Goal: Task Accomplishment & Management: Manage account settings

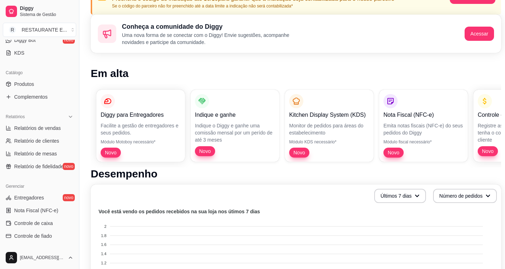
scroll to position [213, 0]
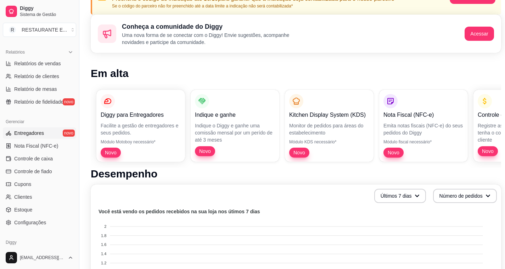
click at [33, 135] on span "Entregadores" at bounding box center [29, 132] width 30 height 7
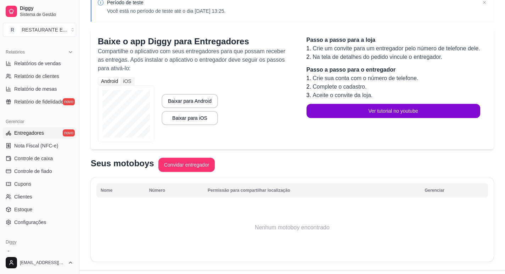
scroll to position [53, 0]
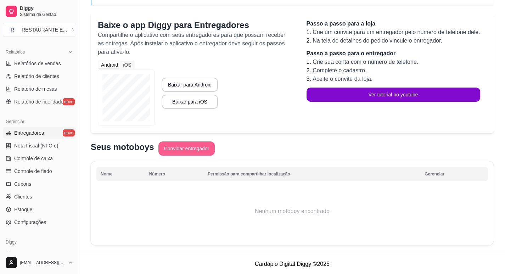
click at [178, 150] on button "Convidar entregador" at bounding box center [186, 148] width 57 height 14
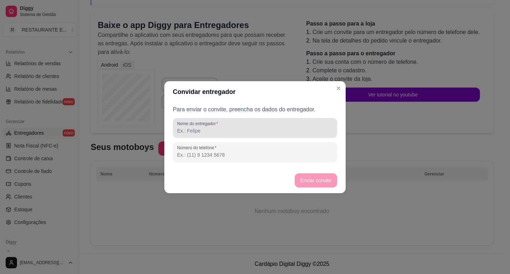
click at [192, 130] on input "Nome do entregador" at bounding box center [255, 130] width 156 height 7
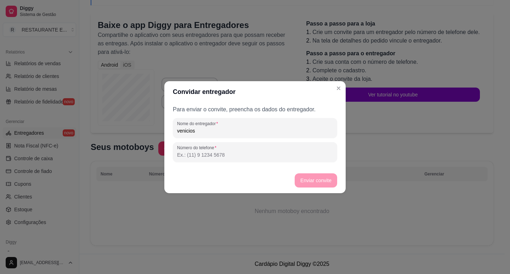
click at [193, 130] on input "venicios" at bounding box center [255, 130] width 156 height 7
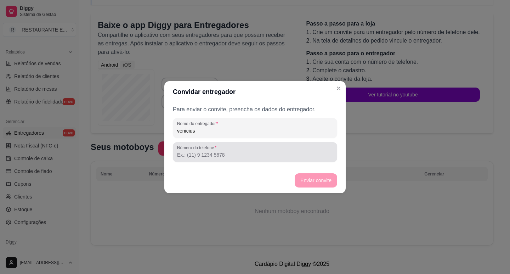
type input "venicius"
click at [202, 159] on div "Número do telefone" at bounding box center [255, 152] width 164 height 20
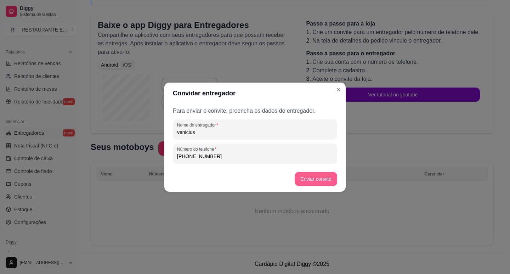
type input "[PHONE_NUMBER]"
click at [314, 178] on button "Enviar convite" at bounding box center [316, 179] width 43 height 14
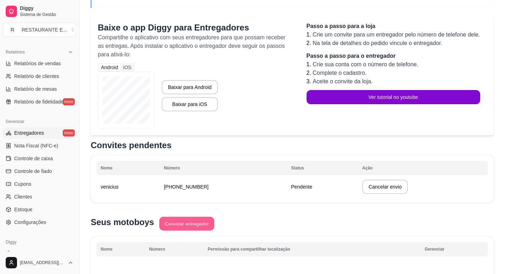
click at [170, 225] on button "Convidar entregador" at bounding box center [186, 224] width 55 height 14
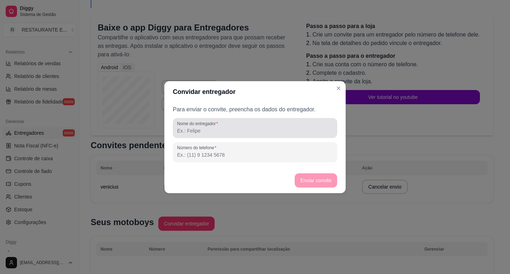
click at [206, 132] on input "Nome do entregador" at bounding box center [255, 130] width 156 height 7
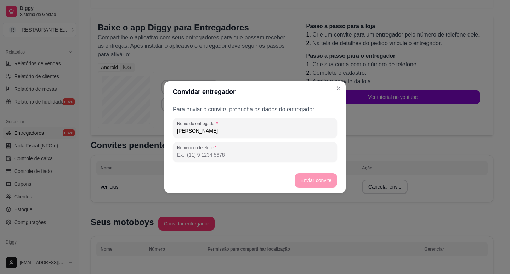
type input "[PERSON_NAME]"
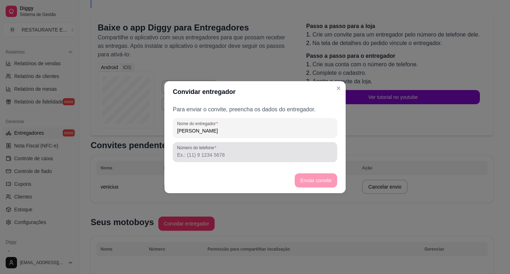
click at [196, 156] on input "Número do telefone" at bounding box center [255, 154] width 156 height 7
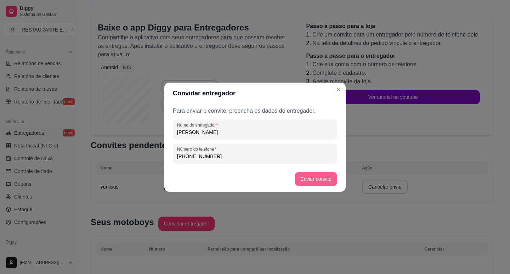
type input "[PHONE_NUMBER]"
click at [311, 181] on button "Enviar convite" at bounding box center [316, 179] width 43 height 14
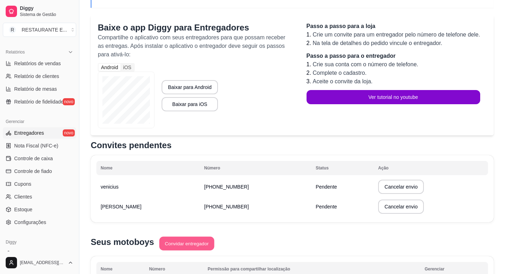
click at [196, 246] on button "Convidar entregador" at bounding box center [186, 244] width 55 height 14
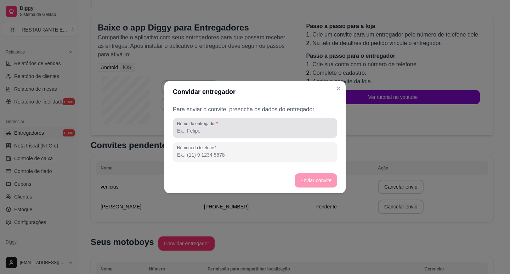
click at [200, 130] on input "Nome do entregador" at bounding box center [255, 130] width 156 height 7
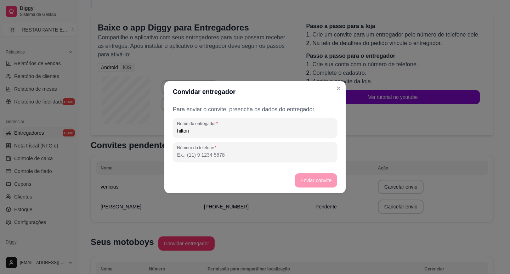
type input "hilton"
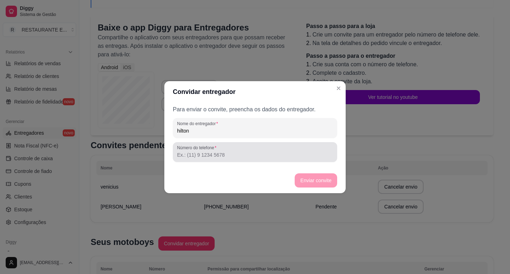
click at [205, 159] on div "Número do telefone" at bounding box center [255, 152] width 164 height 20
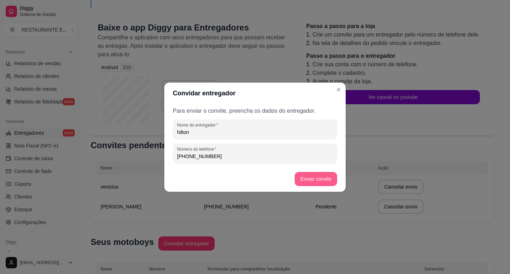
type input "[PHONE_NUMBER]"
click at [301, 177] on button "Enviar convite" at bounding box center [316, 179] width 43 height 14
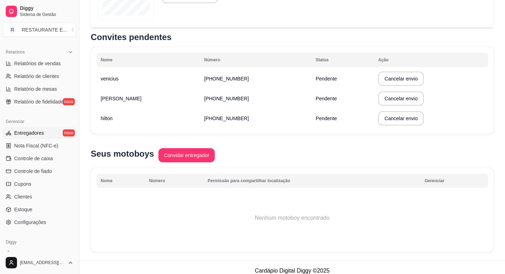
scroll to position [168, 0]
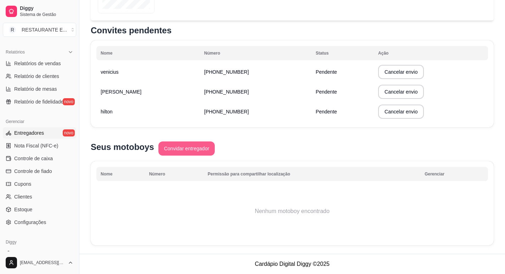
click at [201, 149] on button "Convidar entregador" at bounding box center [186, 148] width 57 height 14
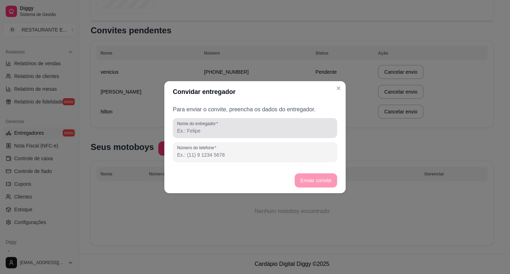
click at [205, 130] on input "Nome do entregador" at bounding box center [255, 130] width 156 height 7
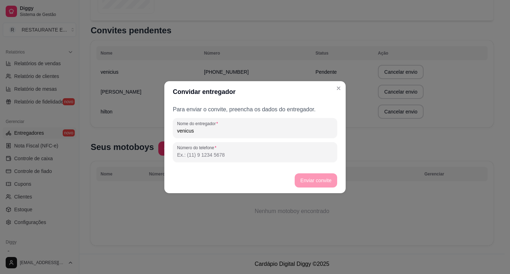
type input "venicus"
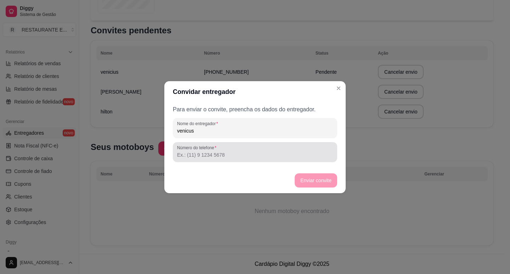
click at [203, 159] on div at bounding box center [255, 152] width 156 height 14
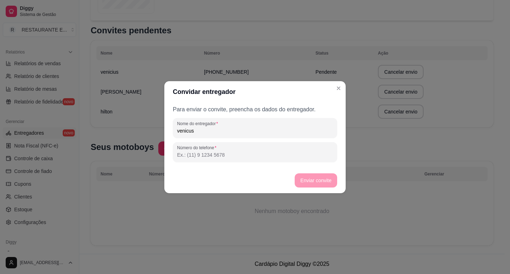
type input "(2"
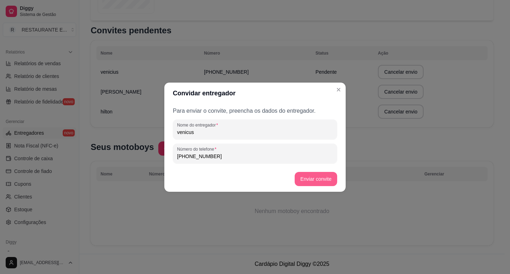
type input "[PHONE_NUMBER]"
click at [317, 177] on button "Enviar convite" at bounding box center [316, 179] width 41 height 14
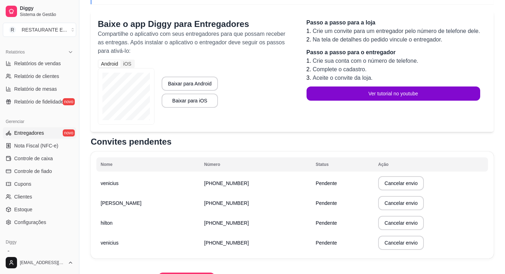
scroll to position [0, 0]
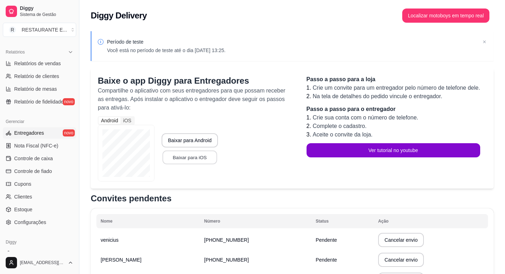
click at [174, 160] on button "Baixar para iOS" at bounding box center [189, 158] width 55 height 14
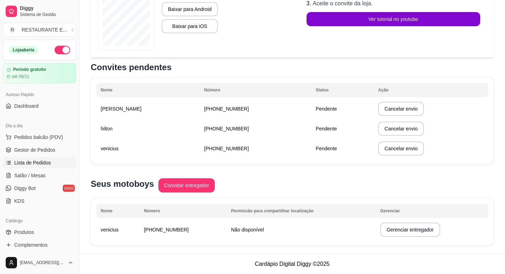
click at [36, 164] on span "Lista de Pedidos" at bounding box center [32, 162] width 37 height 7
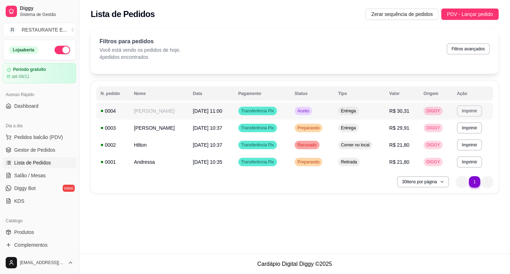
click at [470, 112] on button "Imprimir" at bounding box center [469, 110] width 25 height 11
click at [453, 135] on button "IMPRESSORA" at bounding box center [456, 135] width 50 height 11
click at [469, 110] on button "Imprimir" at bounding box center [470, 110] width 24 height 11
click at [451, 134] on button "IMPRESSORA" at bounding box center [456, 135] width 50 height 11
click at [189, 130] on td "[DATE] 10:37" at bounding box center [211, 127] width 45 height 17
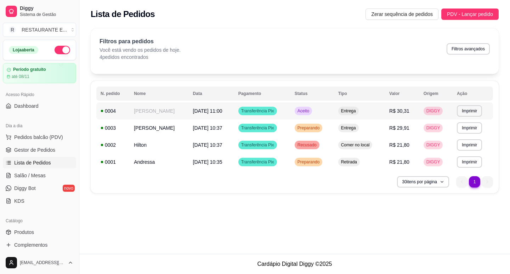
click at [336, 108] on td "Entrega" at bounding box center [359, 110] width 51 height 17
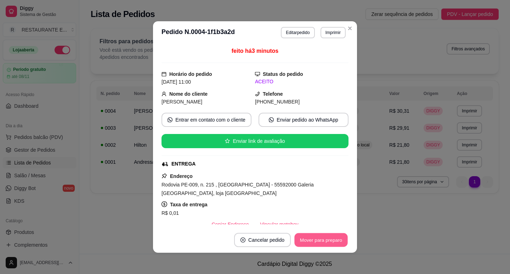
click at [329, 239] on button "Mover para preparo" at bounding box center [321, 240] width 53 height 14
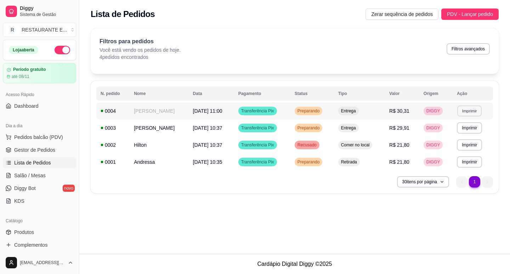
click at [466, 111] on button "Imprimir" at bounding box center [470, 110] width 24 height 11
click at [455, 138] on button "IMPRESSORA" at bounding box center [456, 135] width 50 height 11
click at [477, 111] on button "Imprimir" at bounding box center [470, 110] width 24 height 11
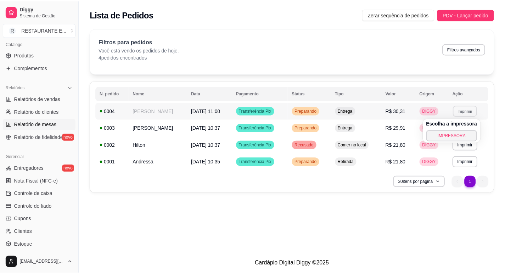
scroll to position [236, 0]
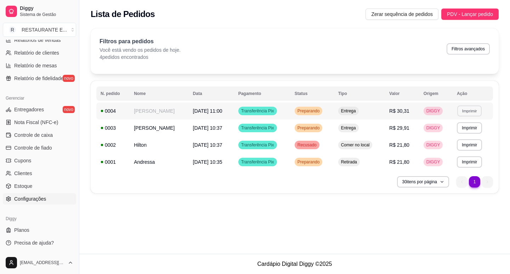
click at [44, 202] on link "Configurações" at bounding box center [39, 198] width 73 height 11
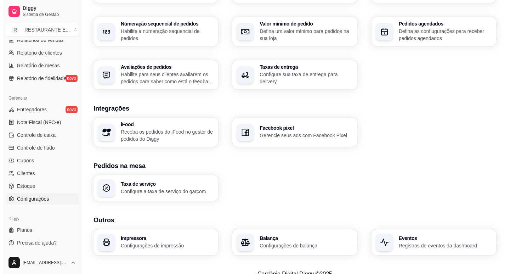
scroll to position [223, 0]
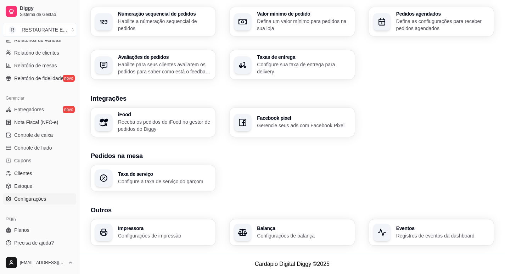
click at [167, 229] on h3 "Impressora" at bounding box center [164, 228] width 93 height 5
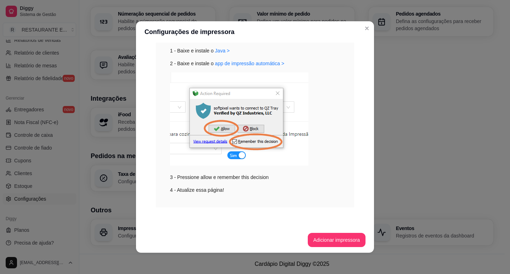
scroll to position [1, 0]
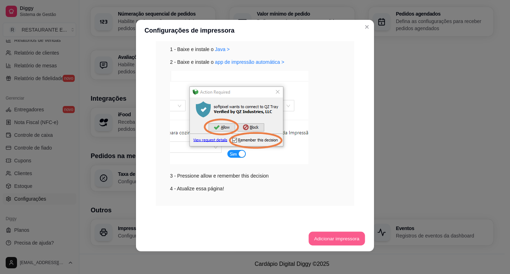
click at [337, 238] on button "Adicionar impressora" at bounding box center [337, 239] width 56 height 14
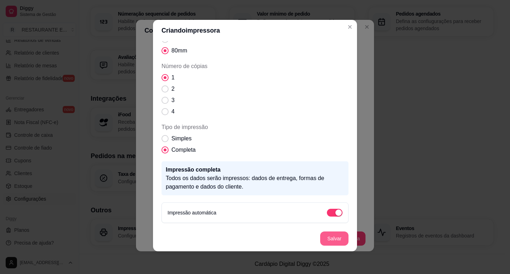
click at [335, 240] on button "Salvar" at bounding box center [334, 238] width 28 height 14
click at [330, 235] on button "Salvar" at bounding box center [335, 239] width 28 height 14
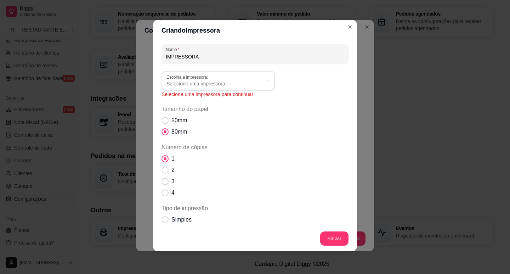
scroll to position [0, 0]
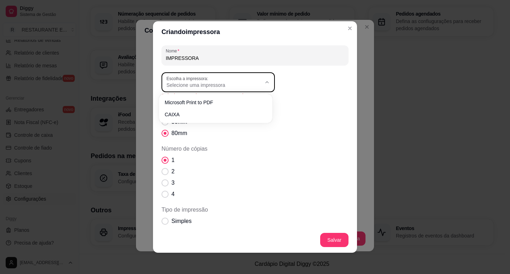
click at [264, 81] on icon "button" at bounding box center [267, 82] width 6 height 6
click at [175, 113] on span "CAIXA" at bounding box center [212, 113] width 91 height 7
type input "CAIXA"
select select "CAIXA"
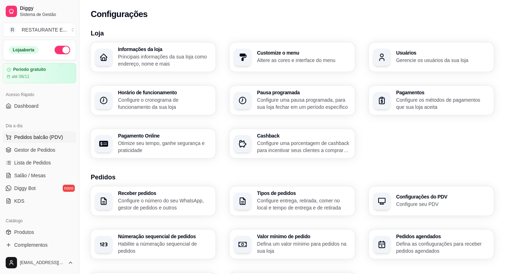
click at [49, 136] on span "Pedidos balcão (PDV)" at bounding box center [38, 137] width 49 height 7
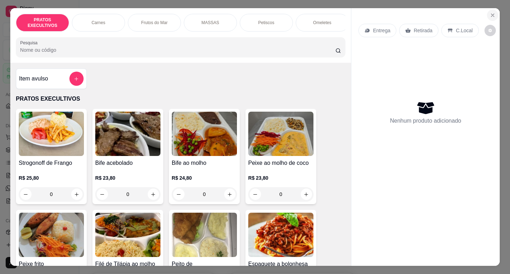
click at [492, 14] on icon "Close" at bounding box center [493, 15] width 3 height 3
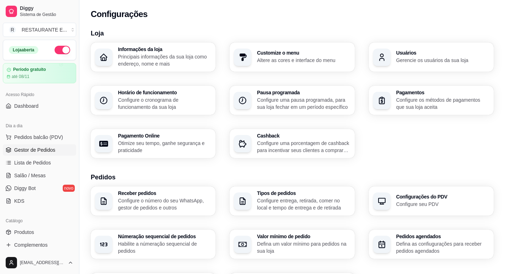
click at [43, 147] on span "Gestor de Pedidos" at bounding box center [34, 149] width 41 height 7
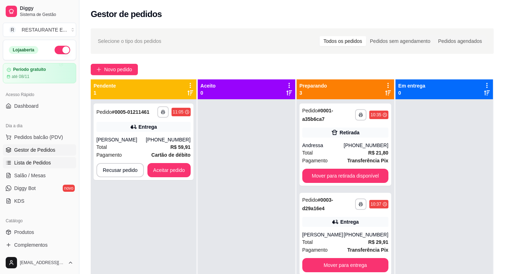
click at [33, 158] on link "Lista de Pedidos" at bounding box center [39, 162] width 73 height 11
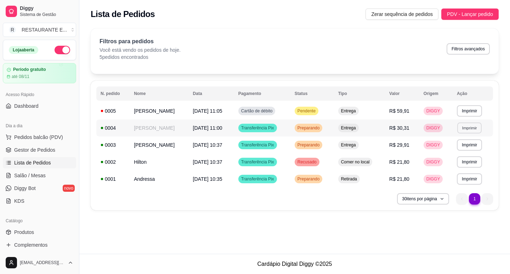
click at [475, 128] on button "Imprimir" at bounding box center [470, 127] width 24 height 11
click at [457, 155] on button "IMPRESSORA" at bounding box center [456, 152] width 51 height 11
click at [474, 125] on button "Imprimir" at bounding box center [470, 127] width 24 height 11
click at [466, 166] on button "IMPRESSORA" at bounding box center [456, 166] width 51 height 11
click at [256, 108] on span "Cartão de débito" at bounding box center [257, 111] width 34 height 6
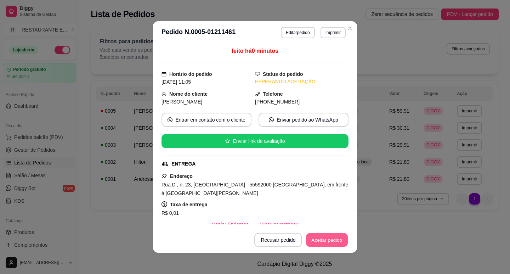
click at [335, 244] on button "Aceitar pedido" at bounding box center [327, 240] width 42 height 14
click at [314, 242] on button "Mover para preparo" at bounding box center [321, 240] width 55 height 14
click at [333, 35] on button "Imprimir" at bounding box center [333, 32] width 25 height 11
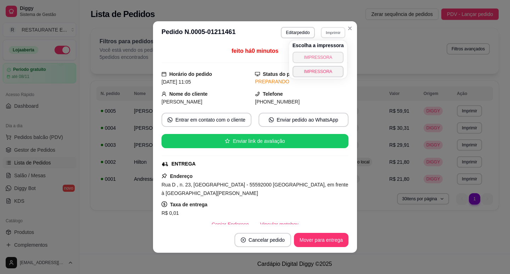
click at [322, 58] on button "IMPRESSORA" at bounding box center [318, 57] width 51 height 11
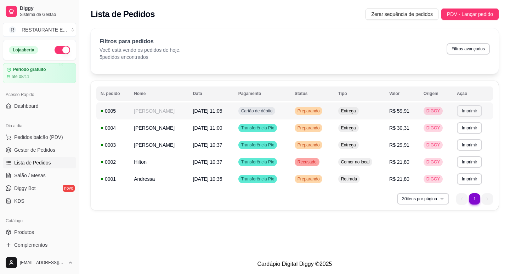
click at [476, 111] on button "Imprimir" at bounding box center [469, 110] width 25 height 11
click at [462, 151] on button "IMPRESSORA" at bounding box center [456, 149] width 51 height 11
click at [300, 180] on span "Preparando" at bounding box center [308, 179] width 25 height 6
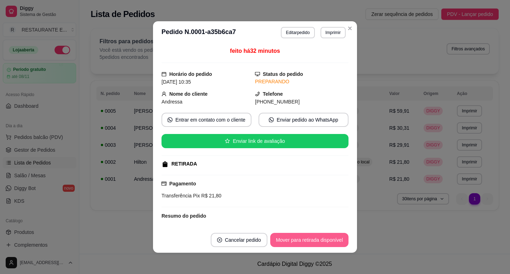
click at [312, 241] on button "Mover para retirada disponível" at bounding box center [309, 240] width 78 height 14
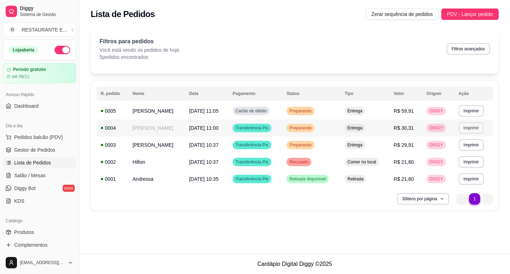
click at [479, 129] on button "Imprimir" at bounding box center [471, 127] width 25 height 11
click at [354, 225] on div "**********" at bounding box center [294, 127] width 431 height 254
click at [289, 125] on span "Preparando" at bounding box center [300, 128] width 25 height 6
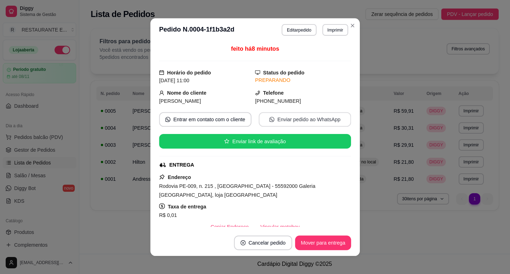
click at [289, 125] on button "Enviar pedido ao WhatsApp" at bounding box center [305, 119] width 93 height 15
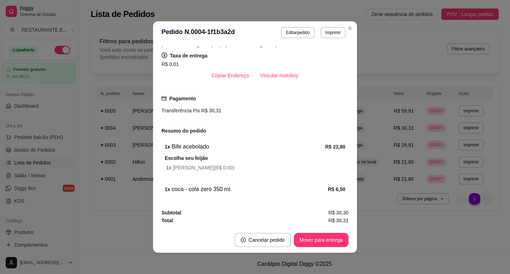
scroll to position [1, 0]
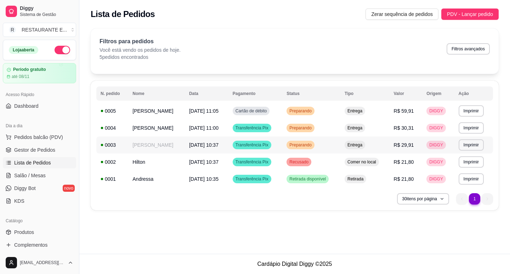
click at [259, 146] on span "Transferência Pix" at bounding box center [252, 145] width 36 height 6
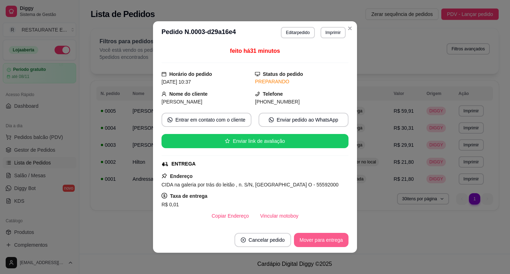
click at [327, 243] on button "Mover para entrega" at bounding box center [321, 240] width 55 height 14
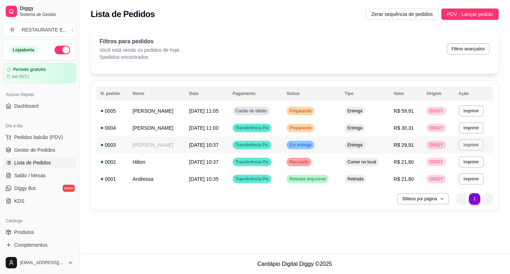
click at [477, 146] on button "Imprimir" at bounding box center [471, 144] width 25 height 11
click at [453, 185] on button "IMPRESSORA" at bounding box center [457, 183] width 51 height 11
click at [306, 146] on span "Em entrega" at bounding box center [300, 145] width 25 height 6
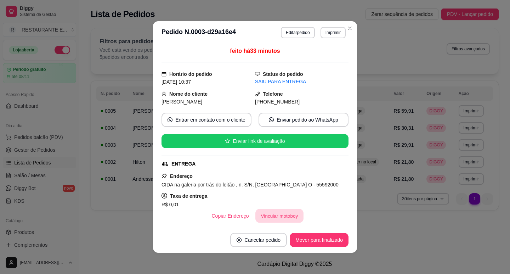
click at [267, 218] on button "Vincular motoboy" at bounding box center [280, 216] width 48 height 14
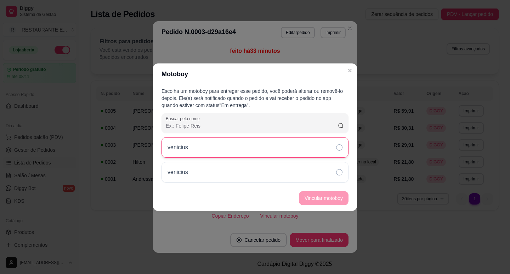
click at [340, 149] on icon at bounding box center [339, 147] width 6 height 6
click at [334, 200] on button "Vincular motoboy" at bounding box center [324, 198] width 50 height 14
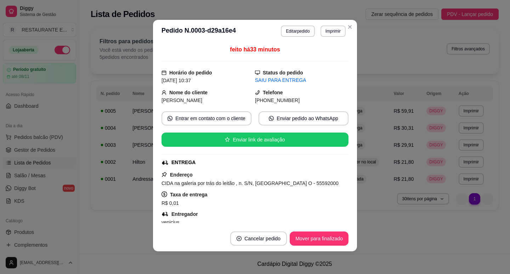
scroll to position [0, 0]
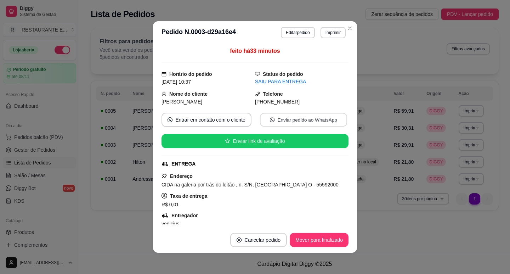
click at [283, 117] on button "Enviar pedido ao WhatsApp" at bounding box center [303, 120] width 87 height 14
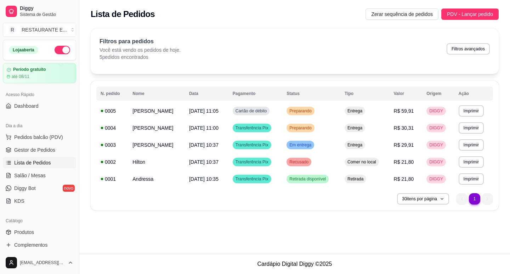
click at [235, 221] on div "**********" at bounding box center [294, 127] width 431 height 254
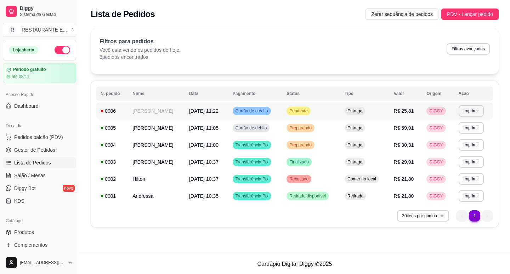
click at [298, 110] on span "Pendente" at bounding box center [298, 111] width 21 height 6
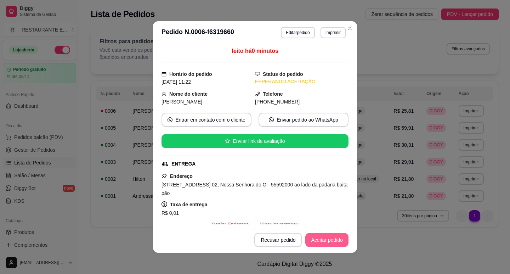
click at [333, 242] on button "Aceitar pedido" at bounding box center [327, 240] width 43 height 14
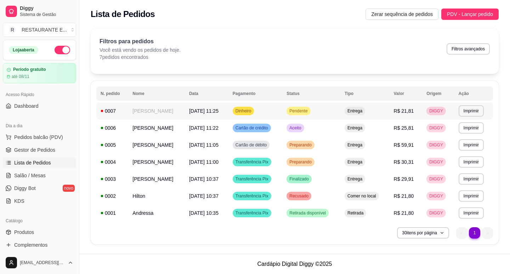
click at [274, 110] on td "Dinheiro" at bounding box center [256, 110] width 54 height 17
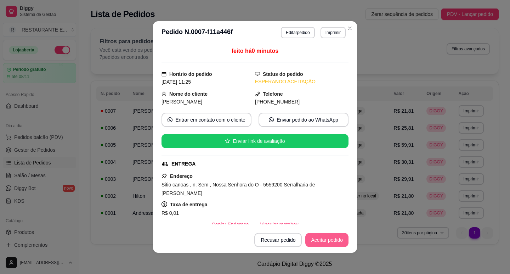
click at [328, 242] on button "Aceitar pedido" at bounding box center [327, 240] width 43 height 14
click at [320, 243] on button "Mover para preparo" at bounding box center [321, 240] width 55 height 14
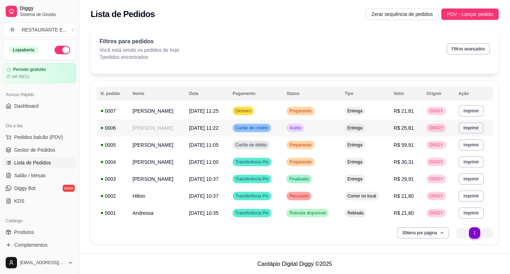
click at [319, 128] on td "Aceito" at bounding box center [312, 127] width 58 height 17
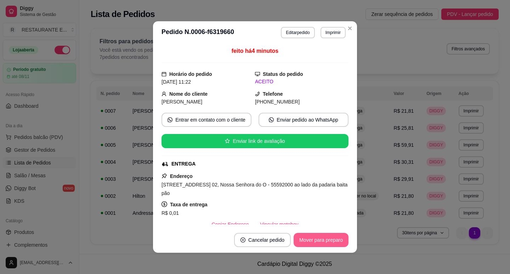
click at [320, 244] on button "Mover para preparo" at bounding box center [321, 240] width 55 height 14
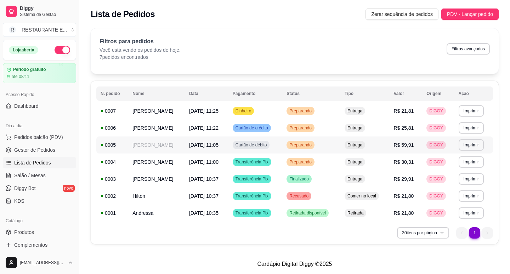
click at [180, 143] on td "[PERSON_NAME]" at bounding box center [156, 144] width 57 height 17
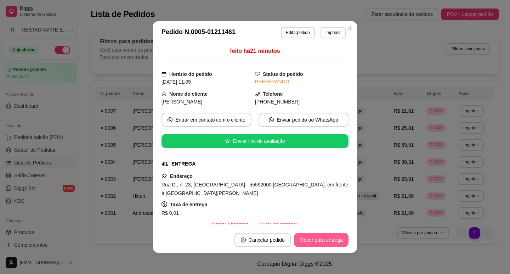
click at [319, 241] on button "Mover para entrega" at bounding box center [321, 240] width 55 height 14
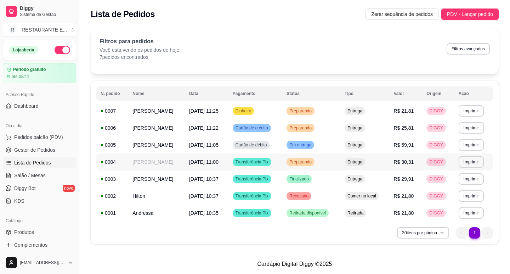
click at [204, 162] on span "[DATE] 11:00" at bounding box center [203, 162] width 29 height 6
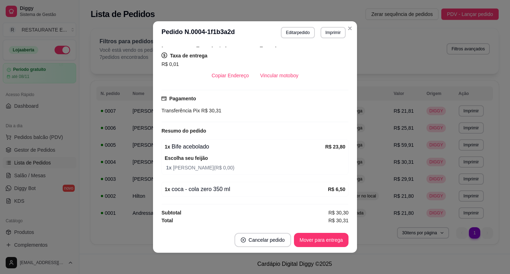
scroll to position [1, 0]
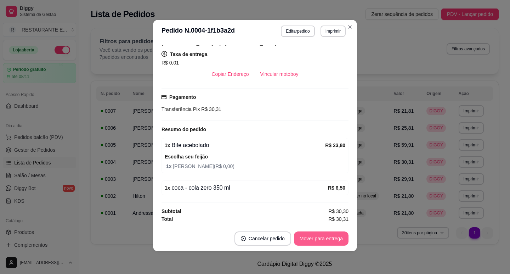
click at [319, 241] on button "Mover para entrega" at bounding box center [321, 238] width 55 height 14
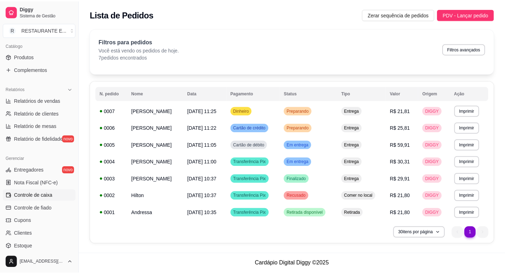
scroll to position [130, 0]
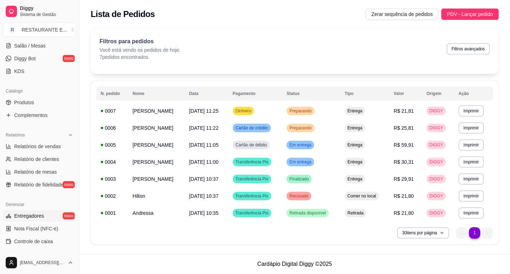
click at [40, 218] on span "Entregadores" at bounding box center [29, 215] width 30 height 7
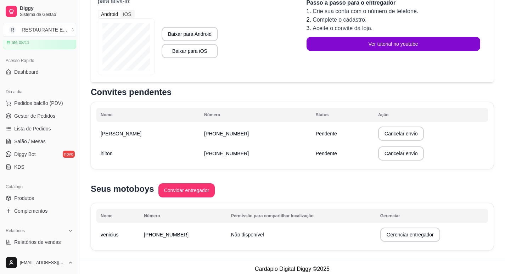
scroll to position [23, 0]
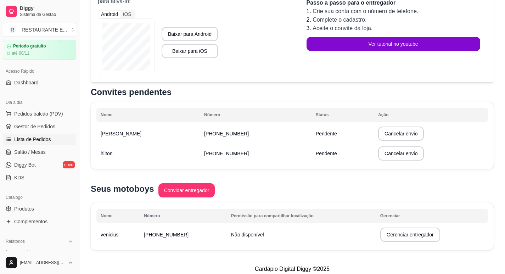
click at [46, 139] on span "Lista de Pedidos" at bounding box center [32, 139] width 37 height 7
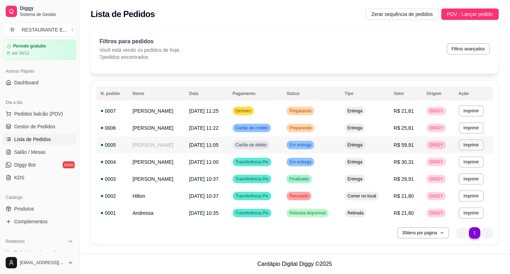
click at [312, 145] on span "Em entrega" at bounding box center [300, 145] width 25 height 6
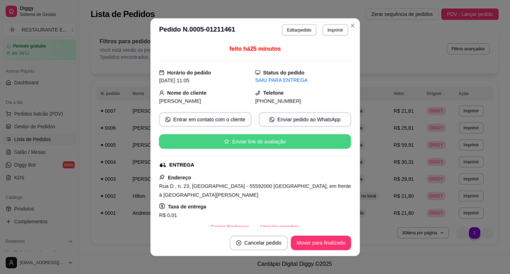
click at [312, 145] on button "Enviar link de avaliação" at bounding box center [255, 141] width 192 height 15
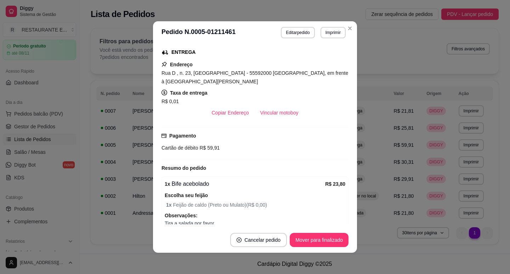
scroll to position [108, 0]
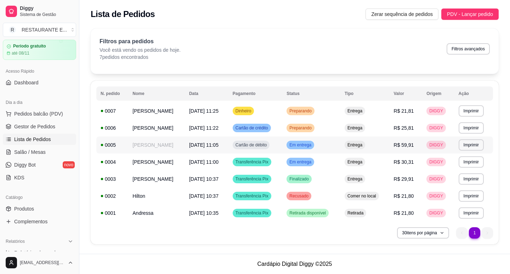
click at [325, 143] on td "Em entrega" at bounding box center [312, 144] width 58 height 17
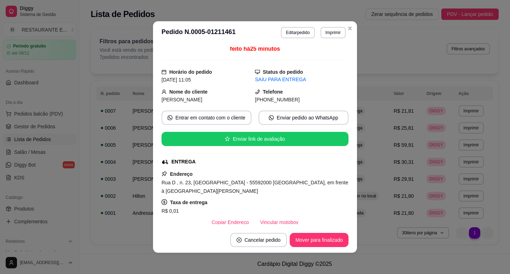
scroll to position [38, 0]
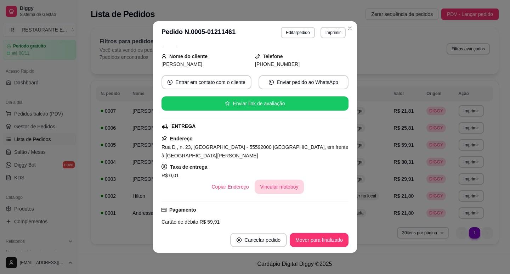
click at [279, 186] on button "Vincular motoboy" at bounding box center [280, 187] width 50 height 14
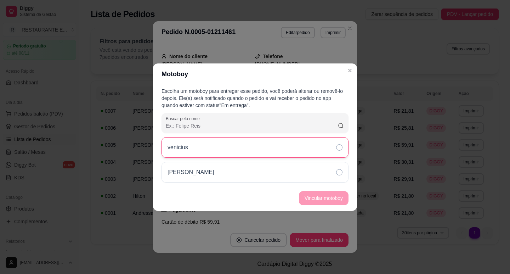
click at [343, 144] on div "venicius" at bounding box center [255, 147] width 187 height 21
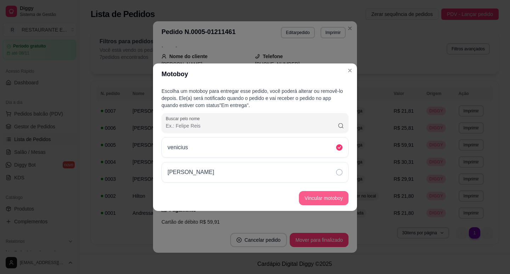
click at [329, 196] on button "Vincular motoboy" at bounding box center [324, 198] width 50 height 14
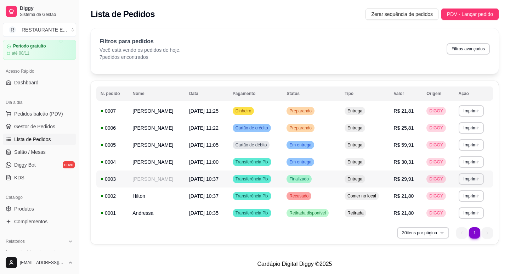
click at [248, 174] on td "Transferência Pix" at bounding box center [256, 179] width 54 height 17
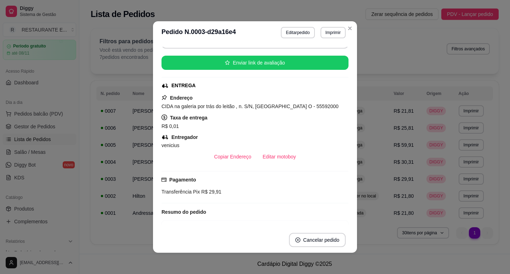
scroll to position [0, 0]
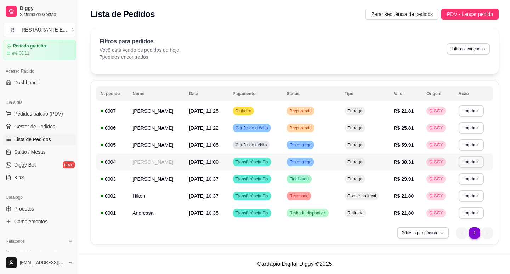
click at [254, 158] on div "Transferência Pix" at bounding box center [252, 162] width 39 height 9
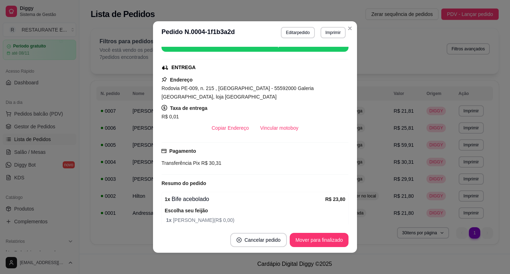
scroll to position [106, 0]
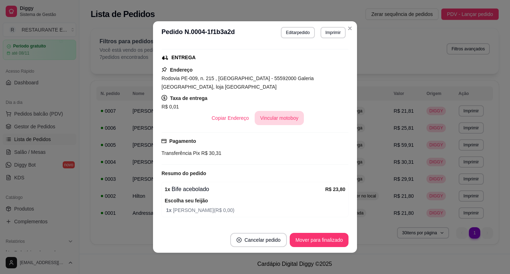
click at [279, 118] on button "Vincular motoboy" at bounding box center [280, 118] width 50 height 14
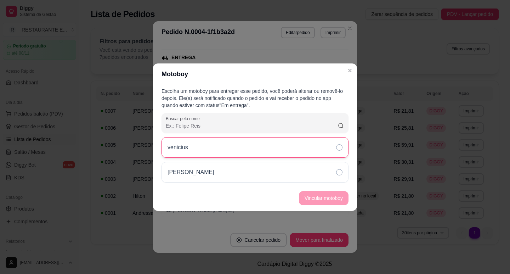
click at [340, 146] on icon at bounding box center [339, 147] width 6 height 6
click at [324, 205] on button "Vincular motoboy" at bounding box center [324, 198] width 50 height 14
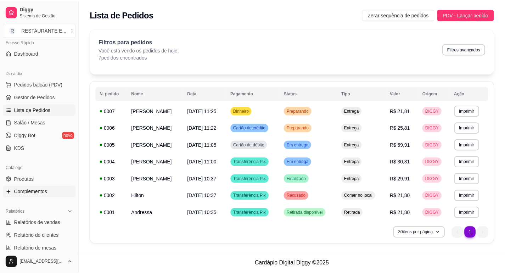
scroll to position [0, 0]
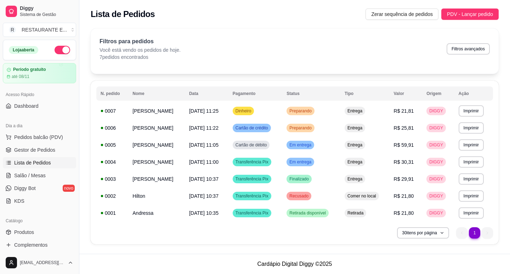
click at [266, 236] on div "30 itens por página 1 1" at bounding box center [294, 232] width 397 height 11
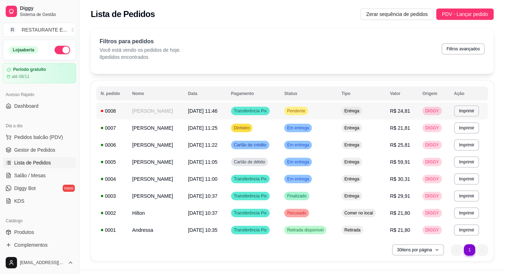
click at [307, 112] on span "Pendente" at bounding box center [296, 111] width 21 height 6
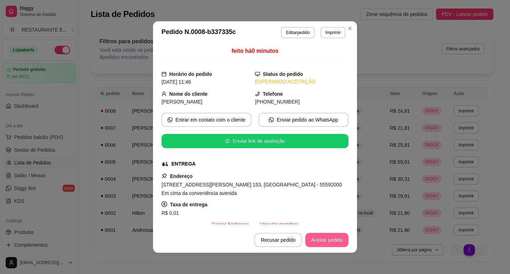
click at [326, 244] on button "Aceitar pedido" at bounding box center [327, 240] width 43 height 14
click at [332, 242] on button "Mover para preparo" at bounding box center [321, 240] width 53 height 14
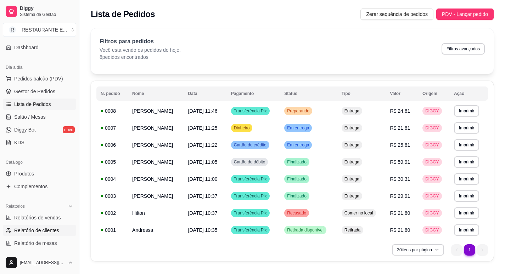
scroll to position [71, 0]
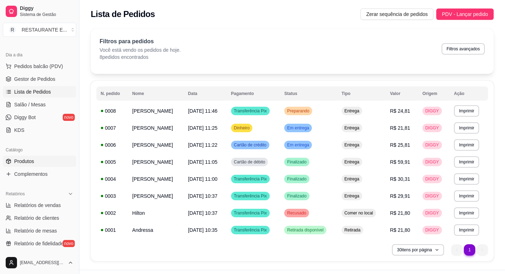
click at [47, 163] on link "Produtos" at bounding box center [39, 161] width 73 height 11
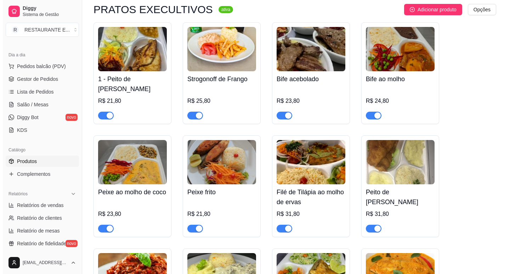
scroll to position [35, 0]
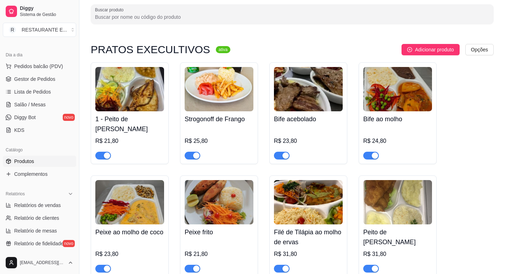
click at [398, 91] on img at bounding box center [397, 89] width 69 height 44
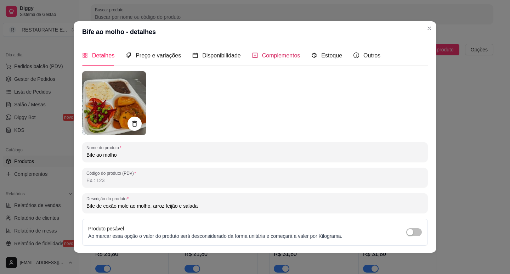
click at [268, 57] on span "Complementos" at bounding box center [281, 55] width 38 height 6
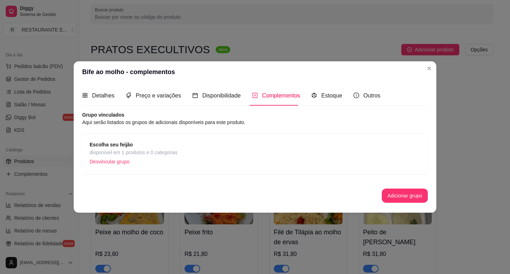
click at [108, 162] on p "Desvincular grupo" at bounding box center [134, 161] width 88 height 11
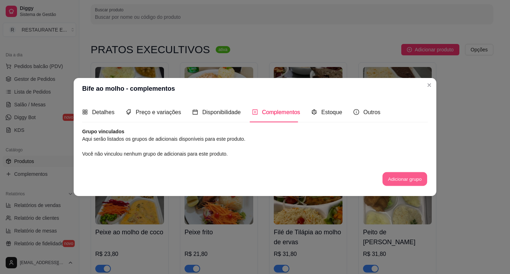
click at [402, 180] on button "Adicionar grupo" at bounding box center [405, 179] width 45 height 14
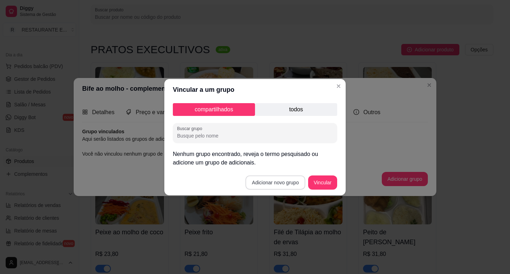
click at [272, 182] on button "Adicionar novo grupo" at bounding box center [276, 182] width 60 height 14
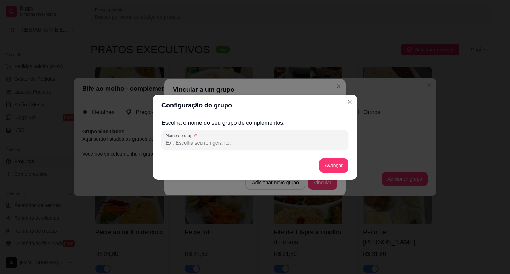
click at [222, 146] on input "Nome do grupo" at bounding box center [255, 142] width 179 height 7
type input "Escolha seu feijão"
click at [336, 166] on button "Avançar" at bounding box center [334, 165] width 29 height 14
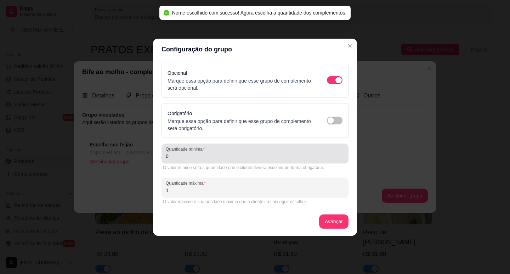
click at [204, 155] on input "0" at bounding box center [255, 156] width 179 height 7
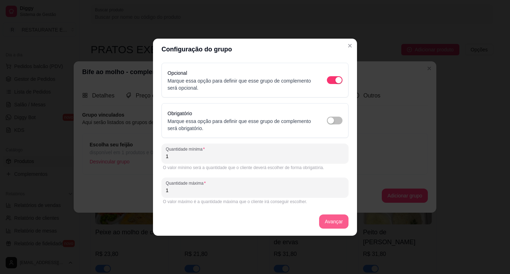
type input "1"
click at [335, 224] on button "Avançar" at bounding box center [333, 221] width 29 height 14
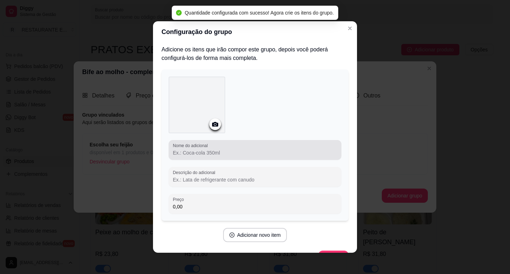
click at [202, 154] on input "Nome do adicional" at bounding box center [255, 152] width 164 height 7
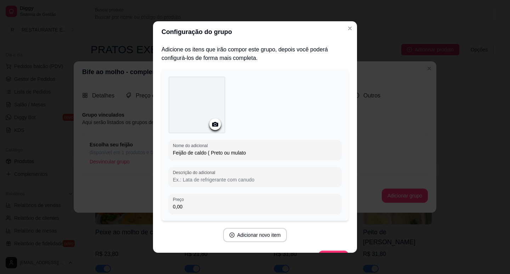
click at [230, 153] on input "Feijão de caldo ( Preto ou mulato" at bounding box center [255, 152] width 164 height 7
click at [247, 153] on input "Feijão de caldo ( Preto ou Mulato" at bounding box center [255, 152] width 164 height 7
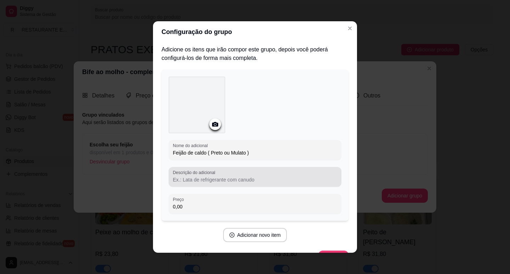
type input "Feijão de caldo ( Preto ou Mulato )"
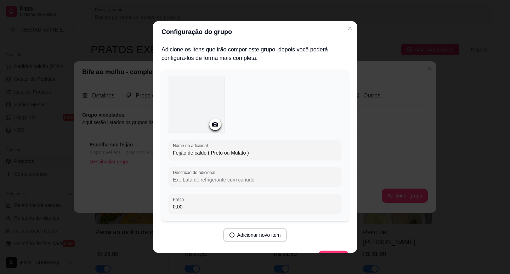
click at [205, 183] on input "Descrição do adicional" at bounding box center [255, 179] width 164 height 7
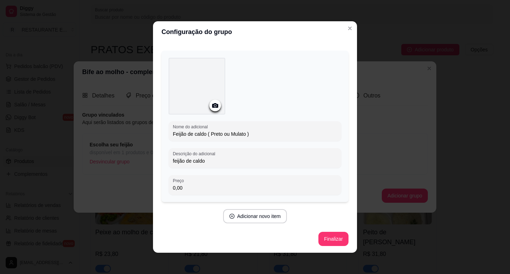
scroll to position [1, 0]
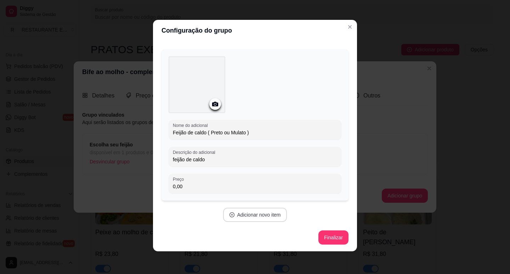
type input "feijão de caldo"
click at [251, 216] on button "Adicionar novo item" at bounding box center [255, 215] width 64 height 14
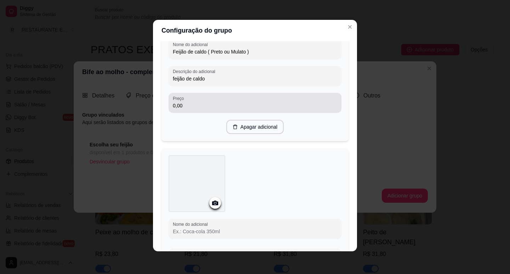
scroll to position [125, 0]
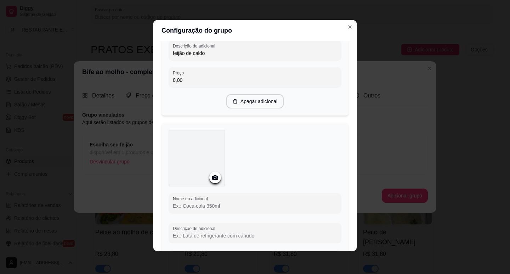
click at [191, 208] on input "Nome do adicional" at bounding box center [255, 205] width 164 height 7
type input "f"
click at [173, 207] on input "feijão macassar" at bounding box center [255, 205] width 164 height 7
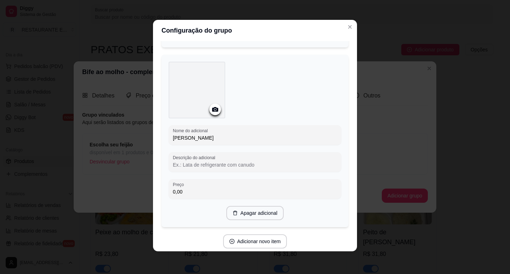
scroll to position [196, 0]
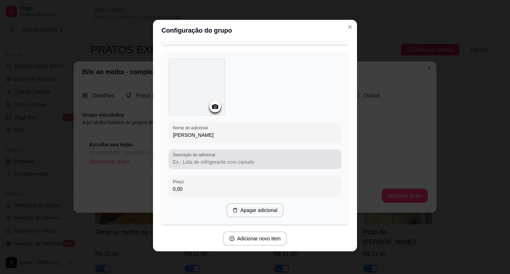
type input "[PERSON_NAME]"
click at [219, 160] on input "Descrição do adicional" at bounding box center [255, 161] width 164 height 7
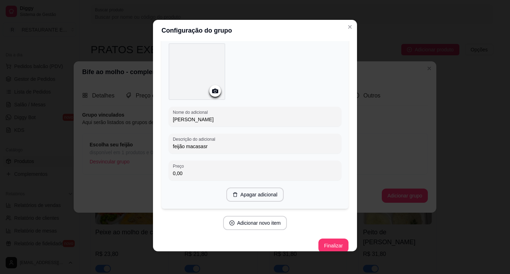
scroll to position [219, 0]
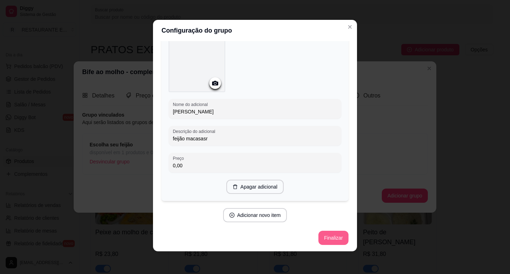
type input "feijão macasasr"
click at [325, 238] on button "Finalizar" at bounding box center [333, 238] width 29 height 14
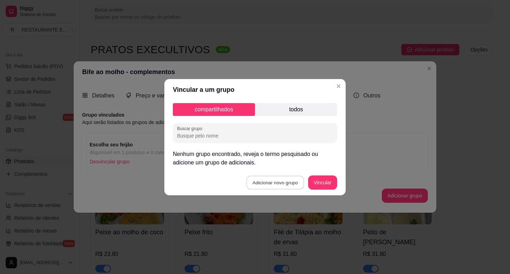
click at [279, 184] on button "Adicionar novo grupo" at bounding box center [276, 182] width 58 height 14
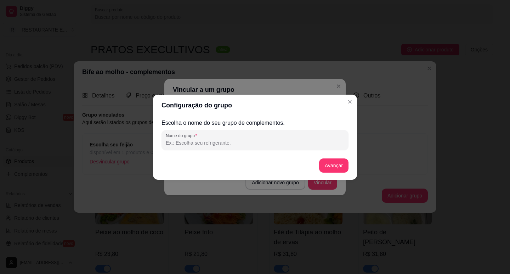
click at [205, 142] on input "Nome do grupo" at bounding box center [255, 142] width 179 height 7
click at [189, 144] on input "Escolha seu embalagem" at bounding box center [255, 142] width 179 height 7
click at [189, 143] on input "Escolha su embalagem" at bounding box center [255, 142] width 179 height 7
type input "Escolha sua embalagem"
click at [334, 167] on button "Avançar" at bounding box center [333, 165] width 29 height 14
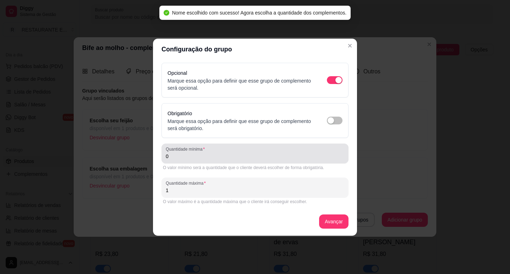
click at [191, 151] on label "Quantidade mínima" at bounding box center [186, 149] width 41 height 6
click at [191, 153] on input "0" at bounding box center [255, 156] width 179 height 7
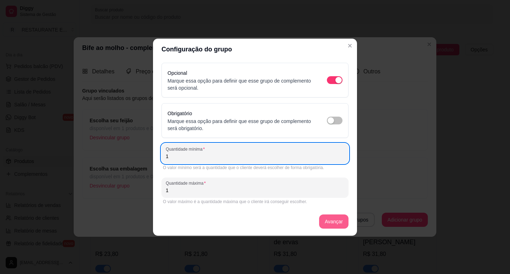
type input "1"
click at [332, 222] on button "Avançar" at bounding box center [333, 221] width 29 height 14
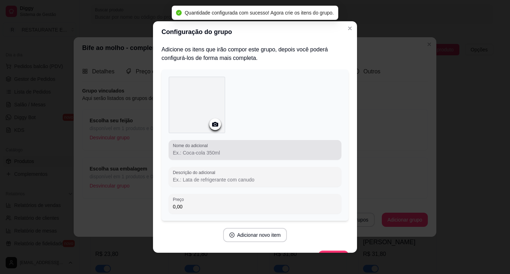
click at [198, 156] on input "Nome do adicional" at bounding box center [255, 152] width 164 height 7
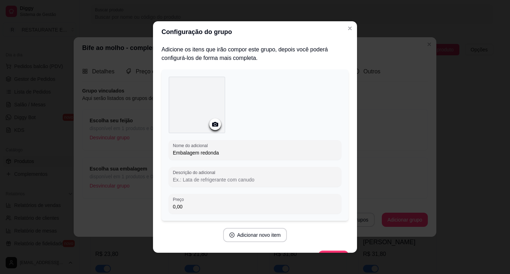
click at [200, 155] on input "Embalagem redonda" at bounding box center [255, 152] width 164 height 7
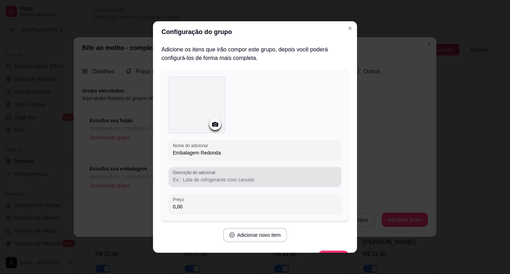
type input "Embalagem Redonda"
click at [202, 179] on input "Descrição do adicional" at bounding box center [255, 179] width 164 height 7
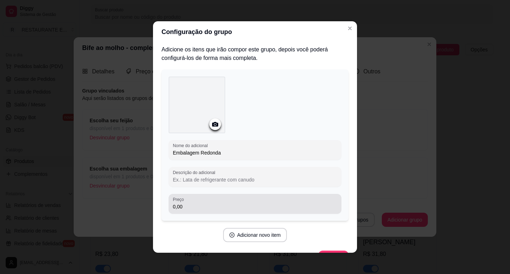
scroll to position [19, 0]
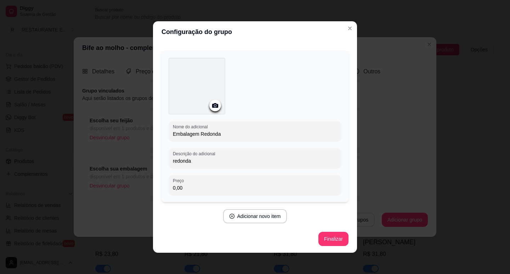
click at [173, 160] on input "redonda" at bounding box center [255, 160] width 164 height 7
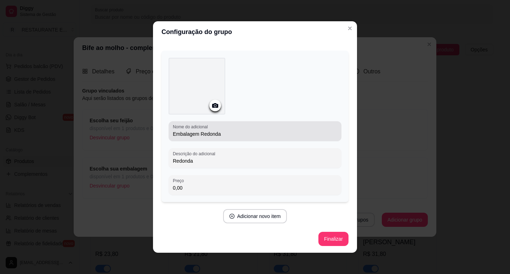
type input "Redonda"
click at [223, 136] on input "Embalagem Redonda" at bounding box center [255, 133] width 164 height 7
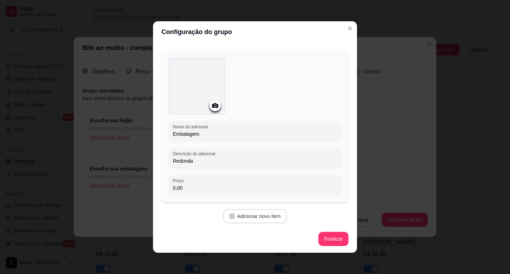
type input "Embalagem"
click at [254, 219] on button "Adicionar novo item" at bounding box center [255, 216] width 64 height 14
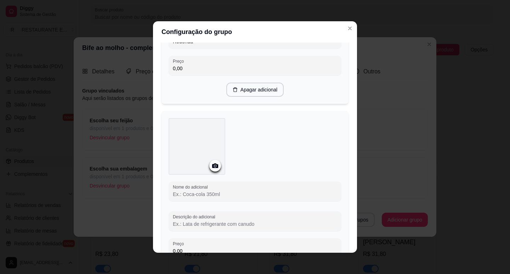
scroll to position [161, 0]
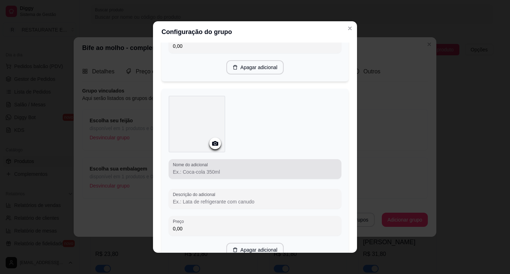
click at [206, 173] on input "Nome do adicional" at bounding box center [255, 171] width 164 height 7
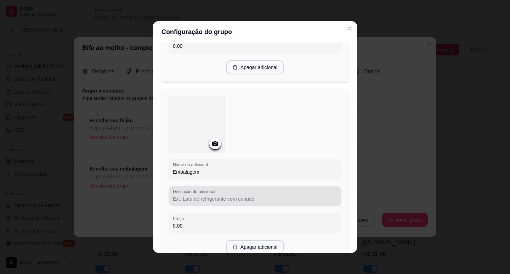
type input "Embalagem"
click at [189, 201] on input "Descrição do adicional" at bounding box center [255, 198] width 164 height 7
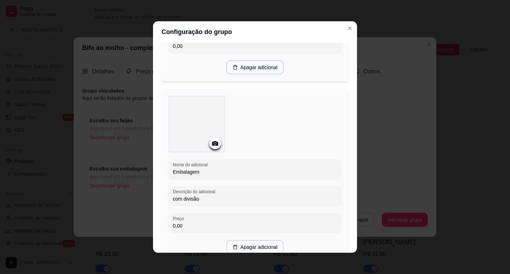
click at [184, 198] on input "com divisão" at bounding box center [255, 198] width 164 height 7
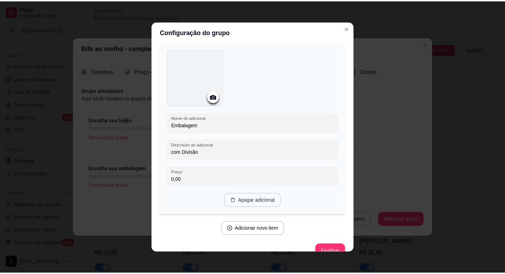
scroll to position [219, 0]
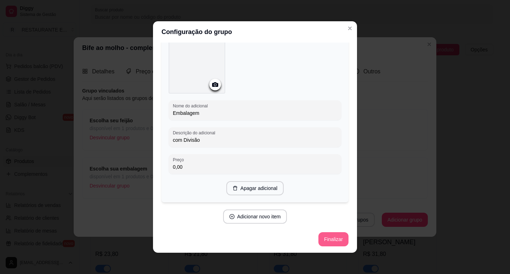
type input "com Divisão"
click at [330, 241] on button "Finalizar" at bounding box center [333, 240] width 29 height 14
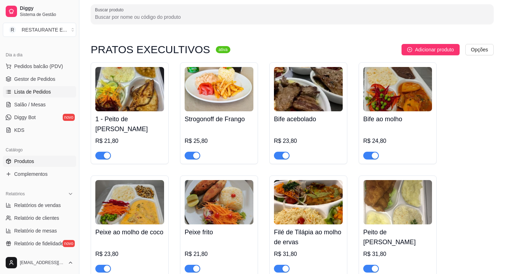
click at [41, 94] on span "Lista de Pedidos" at bounding box center [32, 91] width 37 height 7
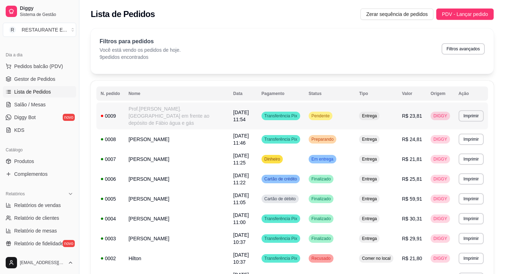
click at [339, 112] on td "Pendente" at bounding box center [329, 115] width 51 height 27
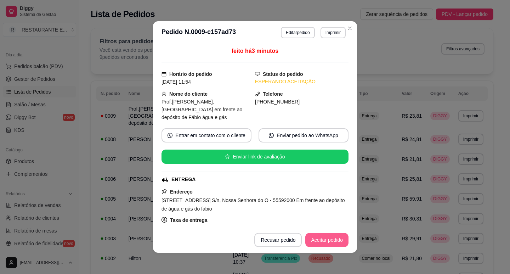
click at [327, 242] on button "Aceitar pedido" at bounding box center [327, 240] width 43 height 14
click at [325, 243] on button "Mover para preparo" at bounding box center [321, 240] width 55 height 14
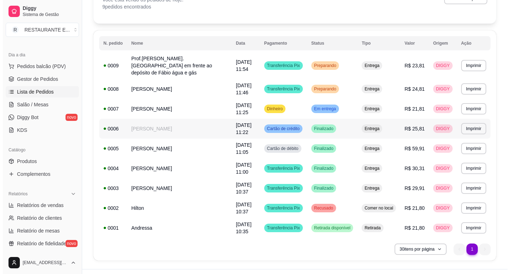
scroll to position [58, 0]
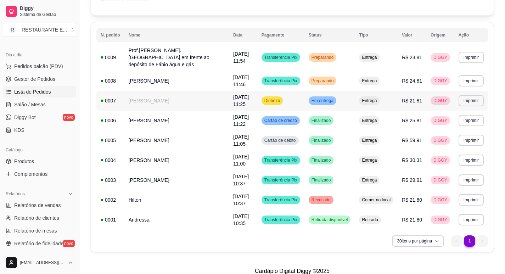
click at [328, 98] on span "Em entrega" at bounding box center [322, 101] width 25 height 6
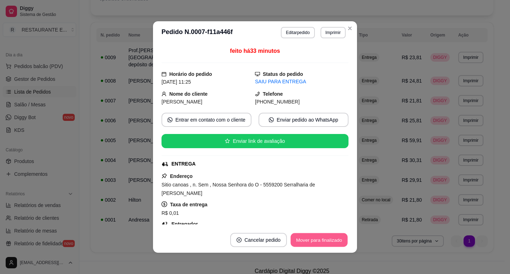
click at [325, 241] on button "Mover para finalizado" at bounding box center [319, 240] width 57 height 14
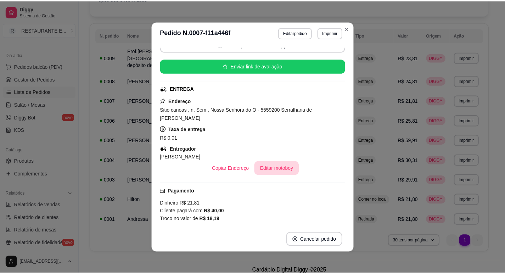
scroll to position [71, 0]
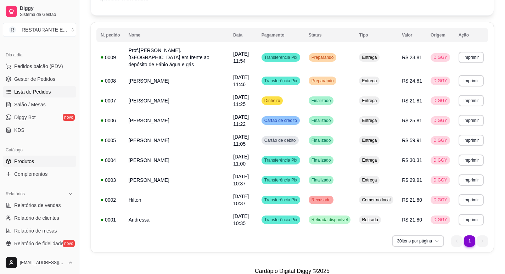
click at [32, 162] on span "Produtos" at bounding box center [24, 161] width 20 height 7
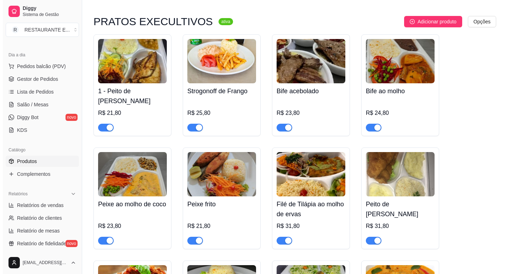
scroll to position [71, 0]
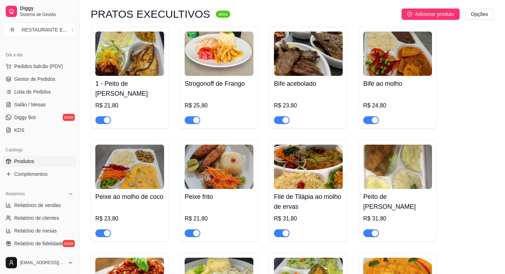
click at [396, 56] on img at bounding box center [397, 54] width 69 height 44
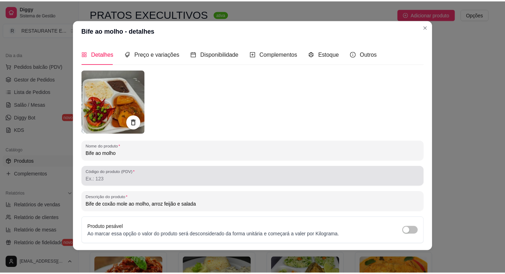
scroll to position [0, 0]
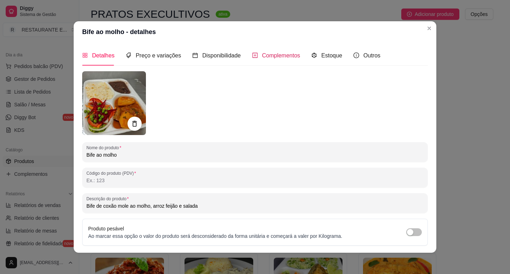
click at [280, 57] on span "Complementos" at bounding box center [281, 55] width 38 height 6
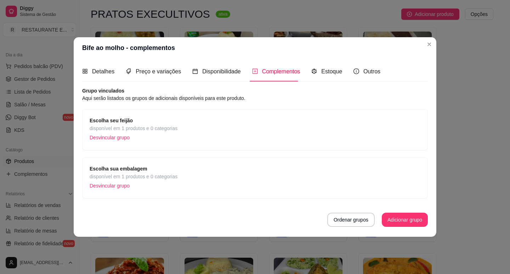
click at [109, 187] on p "Desvincular grupo" at bounding box center [134, 185] width 88 height 11
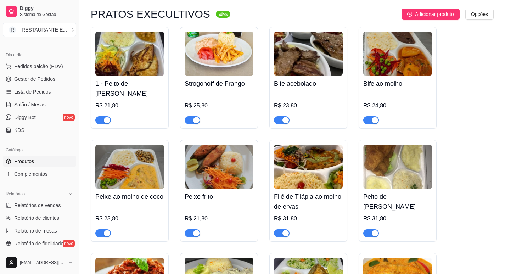
scroll to position [35, 0]
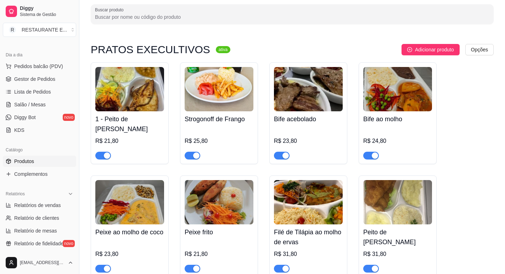
click at [136, 101] on img at bounding box center [129, 89] width 69 height 44
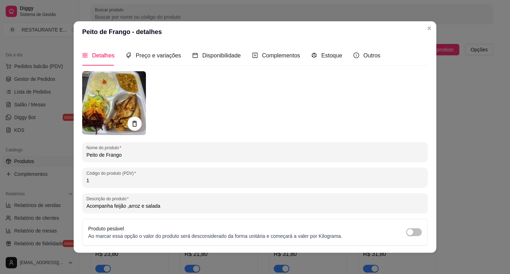
click at [168, 209] on input "Acompanha feijão ,arroz e salada" at bounding box center [254, 205] width 337 height 7
type input "Acompanha feijão ,arroz e salada obs: colocar embalagem em observação"
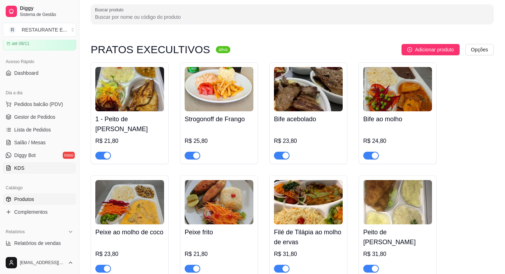
scroll to position [23, 0]
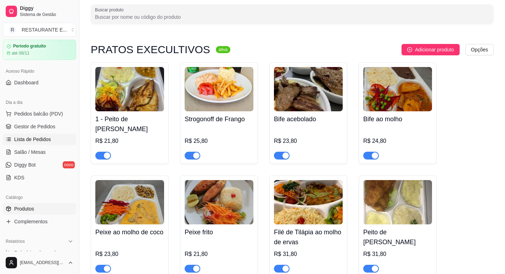
click at [51, 139] on link "Lista de Pedidos" at bounding box center [39, 139] width 73 height 11
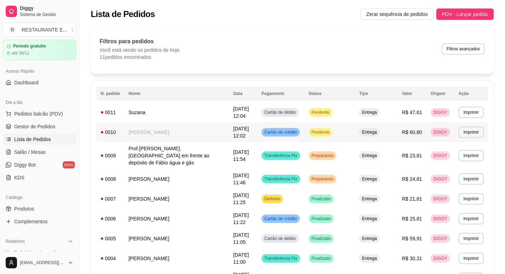
click at [298, 134] on span "Cartão de crédito" at bounding box center [280, 132] width 35 height 6
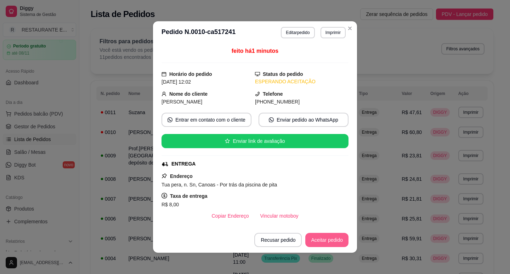
click at [326, 242] on button "Aceitar pedido" at bounding box center [327, 240] width 43 height 14
click at [328, 242] on button "Mover para preparo" at bounding box center [321, 240] width 53 height 14
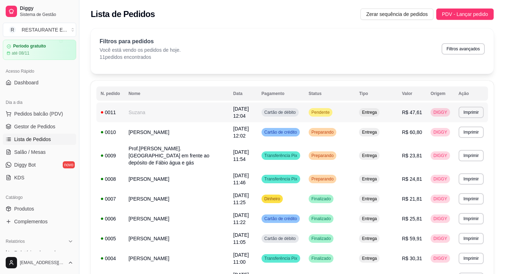
click at [287, 112] on span "Cartão de débito" at bounding box center [280, 113] width 34 height 6
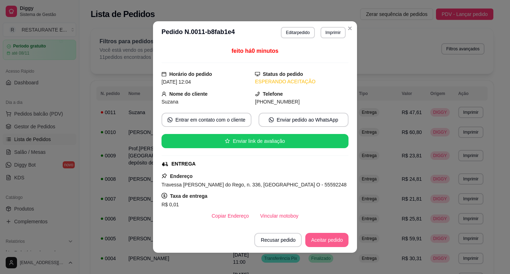
click at [329, 241] on button "Aceitar pedido" at bounding box center [327, 240] width 43 height 14
click at [327, 240] on button "Mover para preparo" at bounding box center [321, 240] width 55 height 14
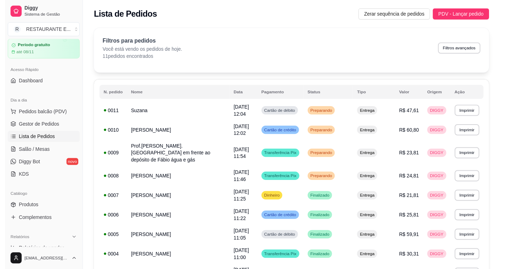
scroll to position [23, 0]
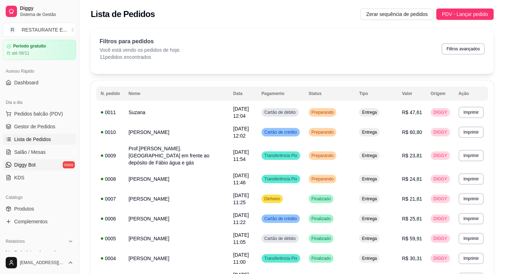
click at [36, 167] on span "Diggy Bot" at bounding box center [25, 164] width 22 height 7
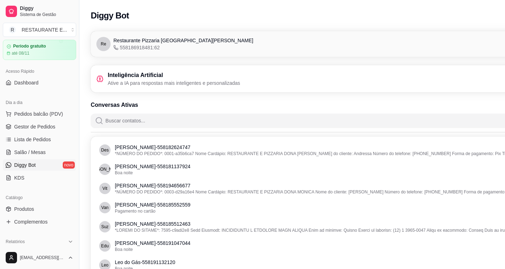
click at [254, 81] on div "Inteligência Artificial Ative a IA para respostas mais inteligentes e personali…" at bounding box center [331, 79] width 471 height 16
click at [100, 78] on icon at bounding box center [99, 78] width 7 height 7
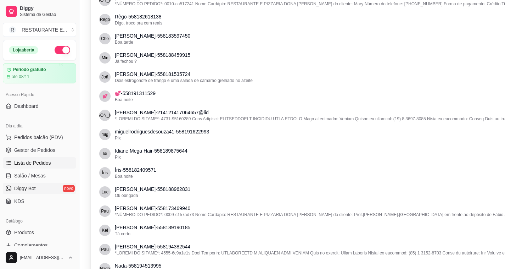
click at [45, 164] on span "Lista de Pedidos" at bounding box center [32, 162] width 37 height 7
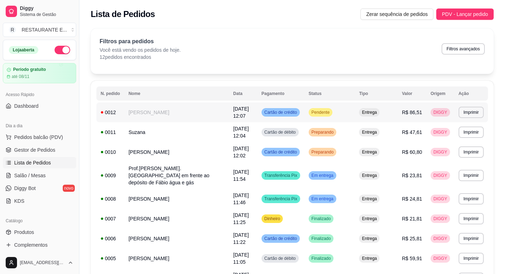
click at [336, 113] on td "Pendente" at bounding box center [329, 112] width 51 height 20
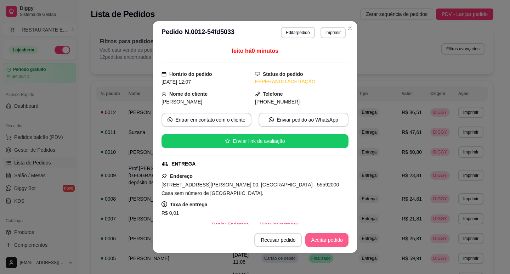
click at [329, 241] on button "Aceitar pedido" at bounding box center [327, 240] width 43 height 14
click at [324, 242] on button "Mover para preparo" at bounding box center [321, 240] width 53 height 14
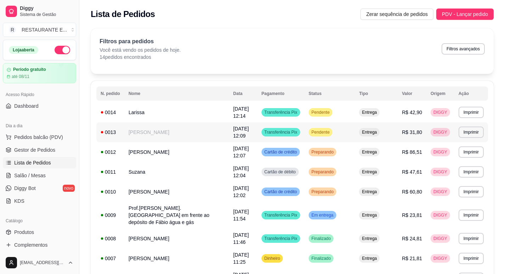
click at [337, 134] on td "Pendente" at bounding box center [329, 132] width 51 height 20
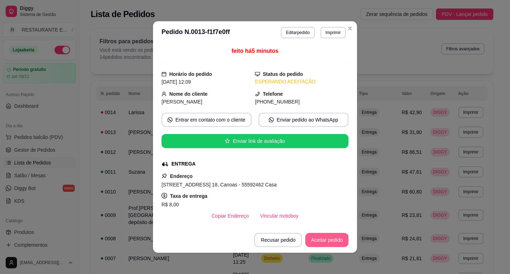
click at [334, 241] on button "Aceitar pedido" at bounding box center [327, 240] width 43 height 14
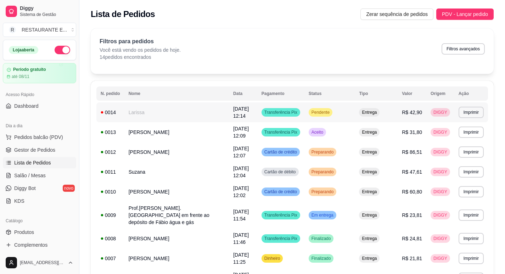
click at [320, 113] on span "Pendente" at bounding box center [320, 113] width 21 height 6
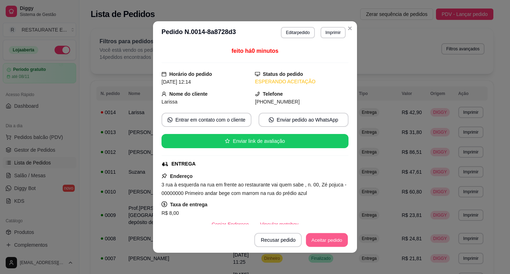
click at [329, 240] on button "Aceitar pedido" at bounding box center [327, 240] width 42 height 14
click at [334, 244] on button "Mover para preparo" at bounding box center [321, 240] width 53 height 14
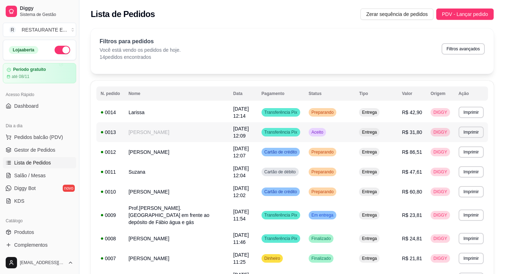
click at [330, 132] on td "Aceito" at bounding box center [329, 132] width 51 height 20
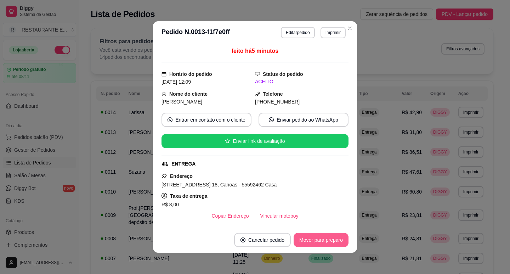
click at [324, 244] on button "Mover para preparo" at bounding box center [321, 240] width 55 height 14
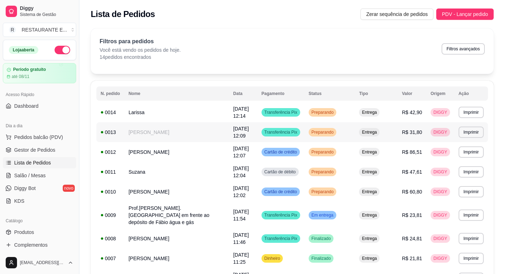
click at [215, 135] on td "[PERSON_NAME]" at bounding box center [176, 132] width 105 height 20
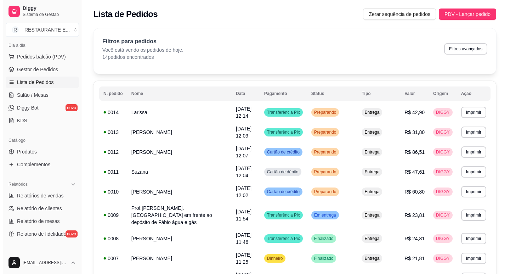
scroll to position [106, 0]
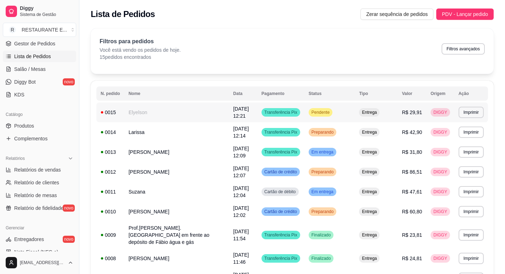
click at [284, 113] on span "Transferência Pix" at bounding box center [281, 113] width 36 height 6
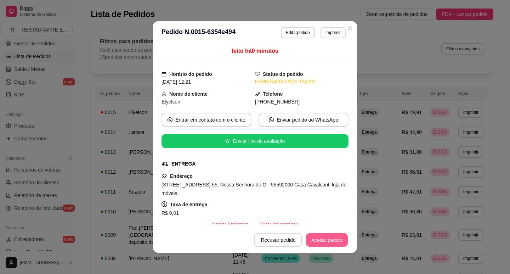
click at [335, 242] on button "Aceitar pedido" at bounding box center [327, 240] width 42 height 14
click at [333, 242] on button "Mover para preparo" at bounding box center [321, 240] width 55 height 14
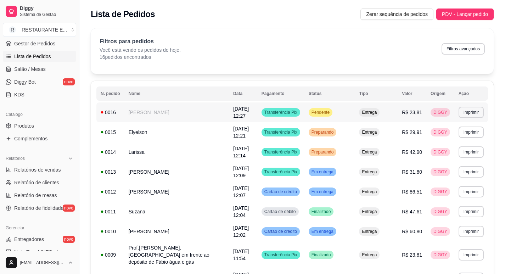
click at [324, 114] on span "Pendente" at bounding box center [320, 113] width 21 height 6
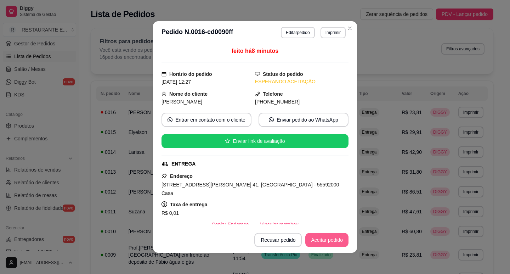
click at [329, 243] on button "Aceitar pedido" at bounding box center [327, 240] width 43 height 14
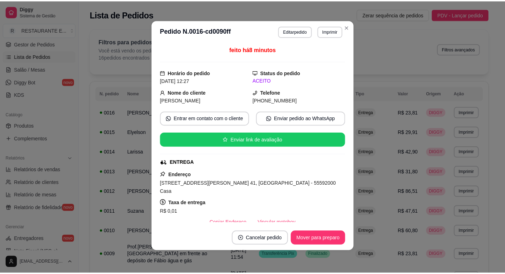
scroll to position [0, 0]
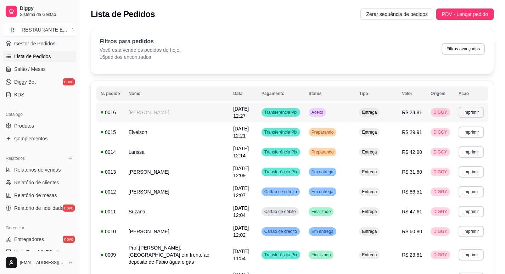
click at [257, 113] on td "[DATE] 12:27" at bounding box center [243, 112] width 28 height 20
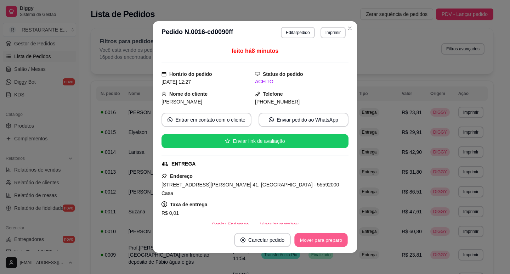
click at [316, 241] on button "Mover para preparo" at bounding box center [321, 240] width 53 height 14
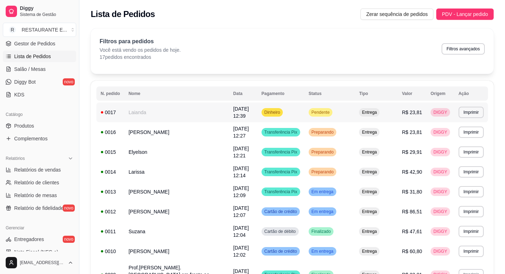
click at [289, 115] on td "Dinheiro" at bounding box center [280, 112] width 47 height 20
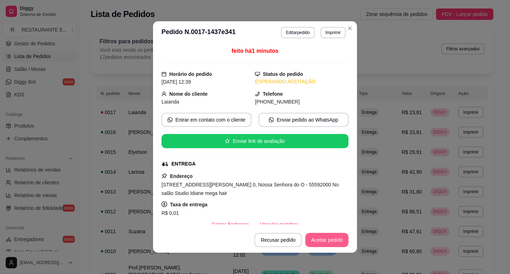
click at [322, 243] on button "Aceitar pedido" at bounding box center [327, 240] width 43 height 14
click at [326, 241] on button "Aceitar pedido" at bounding box center [327, 240] width 43 height 14
click at [325, 241] on button "Mover para preparo" at bounding box center [321, 240] width 55 height 14
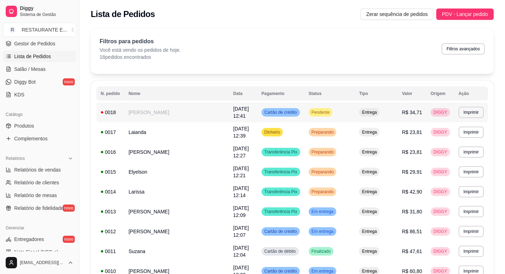
click at [298, 113] on span "Cartão de crédito" at bounding box center [280, 113] width 35 height 6
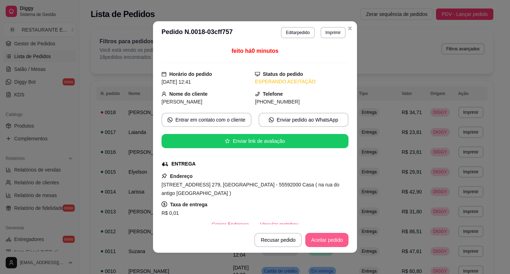
click at [329, 243] on button "Aceitar pedido" at bounding box center [327, 240] width 43 height 14
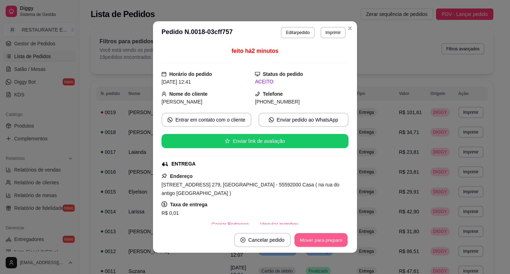
click at [319, 237] on button "Mover para preparo" at bounding box center [321, 240] width 53 height 14
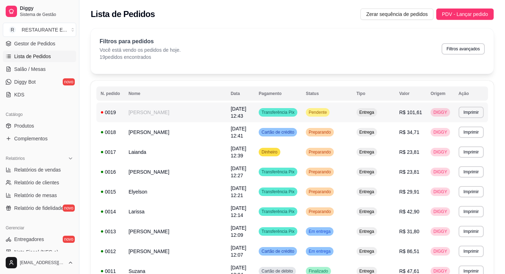
click at [336, 111] on td "Pendente" at bounding box center [327, 112] width 51 height 20
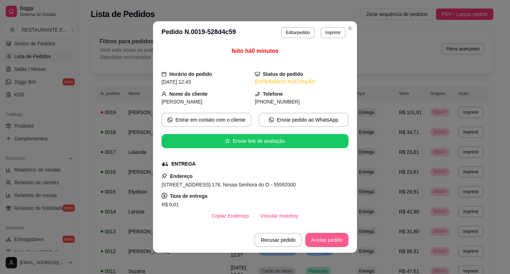
click at [326, 243] on button "Aceitar pedido" at bounding box center [327, 240] width 43 height 14
click at [331, 238] on button "Mover para preparo" at bounding box center [321, 240] width 53 height 14
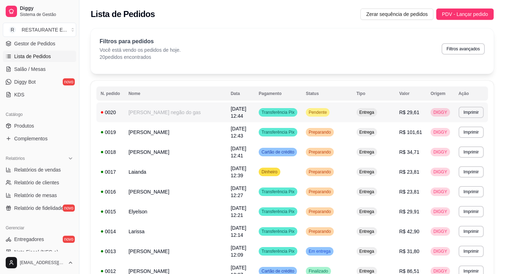
click at [343, 114] on td "Pendente" at bounding box center [327, 112] width 51 height 20
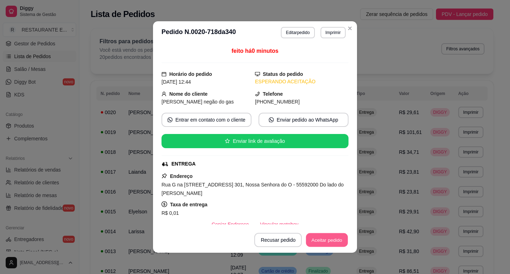
click at [323, 240] on button "Aceitar pedido" at bounding box center [327, 240] width 42 height 14
click at [326, 240] on button "Mover para preparo" at bounding box center [321, 240] width 55 height 14
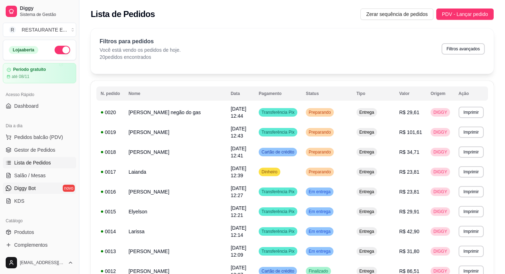
click at [40, 191] on link "Diggy Bot novo" at bounding box center [39, 188] width 73 height 11
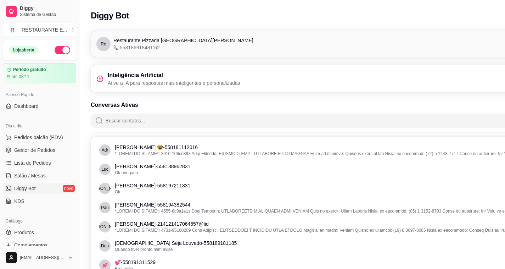
click at [99, 79] on icon at bounding box center [100, 78] width 2 height 1
click at [175, 77] on h3 "Inteligência Artificial" at bounding box center [174, 75] width 133 height 9
click at [97, 79] on icon at bounding box center [97, 79] width 1 height 2
click at [123, 78] on h3 "Inteligência Artificial" at bounding box center [174, 75] width 133 height 9
click at [174, 77] on h3 "Inteligência Artificial" at bounding box center [174, 75] width 133 height 9
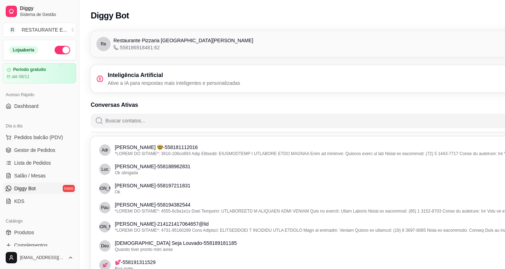
click at [236, 77] on h3 "Inteligência Artificial" at bounding box center [174, 75] width 133 height 9
click at [261, 83] on div "Inteligência Artificial Ative a IA para respostas mais inteligentes e personali…" at bounding box center [331, 79] width 471 height 16
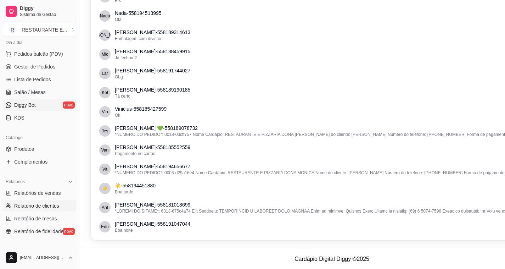
scroll to position [71, 0]
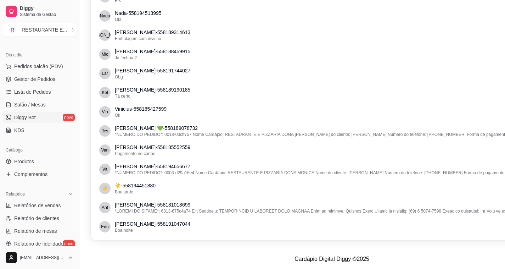
click at [39, 116] on link "Diggy Bot novo" at bounding box center [39, 117] width 73 height 11
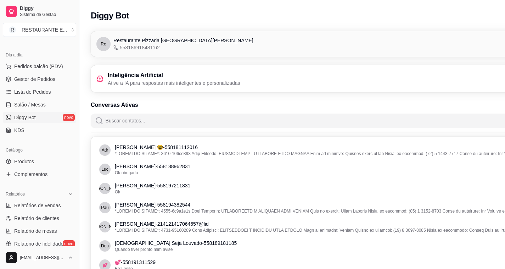
click at [125, 120] on input "Buscar contatos..." at bounding box center [336, 120] width 465 height 14
click at [157, 79] on h3 "Inteligência Artificial" at bounding box center [174, 75] width 133 height 9
click at [144, 79] on h3 "Inteligência Artificial" at bounding box center [174, 75] width 133 height 9
click at [221, 78] on h3 "Inteligência Artificial" at bounding box center [174, 75] width 133 height 9
click at [158, 41] on span "Restaurante Pizzaria [GEOGRAPHIC_DATA][PERSON_NAME]" at bounding box center [183, 40] width 140 height 7
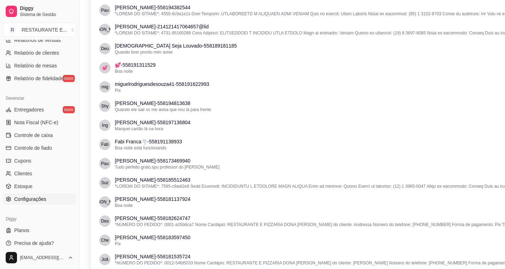
scroll to position [142, 0]
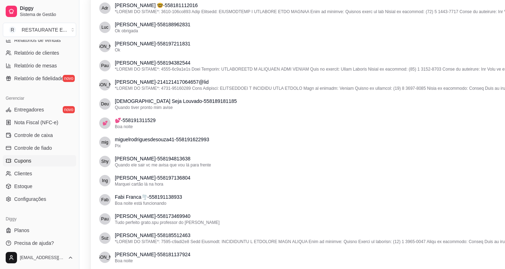
click at [36, 162] on link "Cupons" at bounding box center [39, 160] width 73 height 11
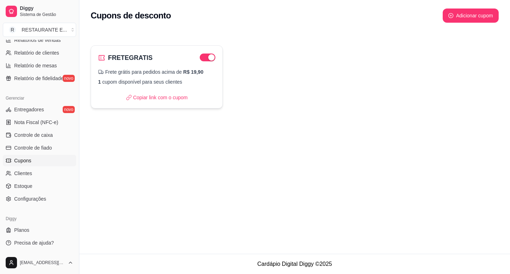
click at [139, 61] on h2 "FRETEGRATIS" at bounding box center [130, 58] width 45 height 10
select select "FREE_DELIVERY_FEE"
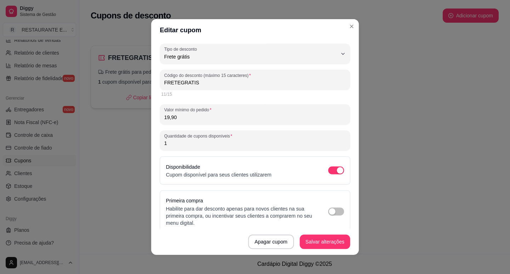
scroll to position [7, 0]
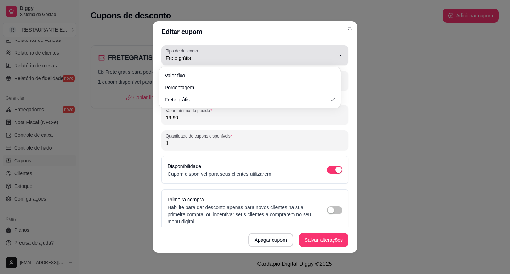
click at [339, 56] on icon "button" at bounding box center [342, 55] width 6 height 6
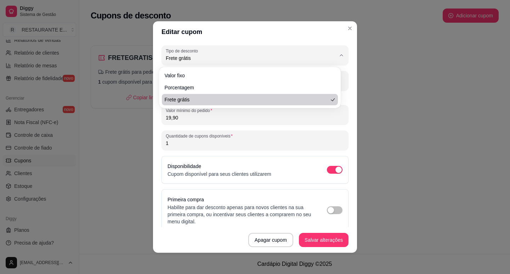
click at [419, 110] on div "Editar cupom FREE_DELIVERY_FEE Tipo de desconto Valor fixo Porcentagem Frete gr…" at bounding box center [255, 137] width 510 height 274
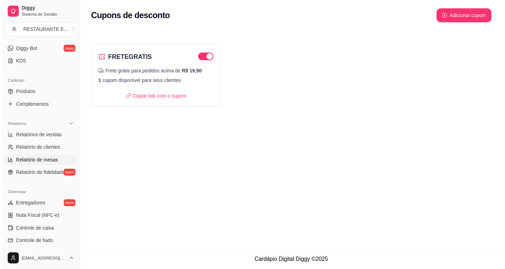
scroll to position [94, 0]
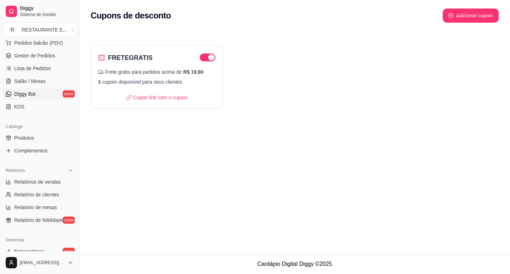
click at [43, 92] on link "Diggy Bot novo" at bounding box center [39, 93] width 73 height 11
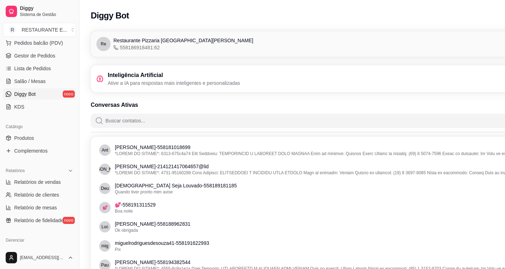
click at [178, 79] on h3 "Inteligência Artificial" at bounding box center [174, 75] width 133 height 9
click at [136, 76] on h3 "Inteligência Artificial" at bounding box center [174, 75] width 133 height 9
click at [114, 77] on h3 "Inteligência Artificial" at bounding box center [174, 75] width 133 height 9
click at [101, 76] on icon at bounding box center [99, 78] width 7 height 7
click at [97, 76] on div "Inteligência Artificial Ative a IA para respostas mais inteligentes e personali…" at bounding box center [332, 78] width 482 height 27
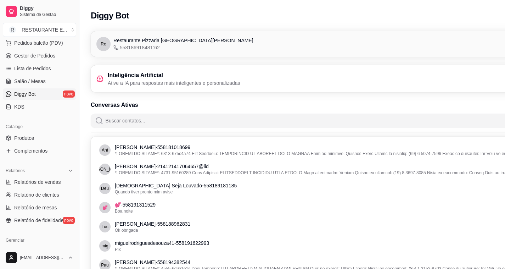
click at [99, 76] on icon at bounding box center [99, 78] width 7 height 7
drag, startPoint x: 105, startPoint y: 63, endPoint x: 102, endPoint y: 44, distance: 19.3
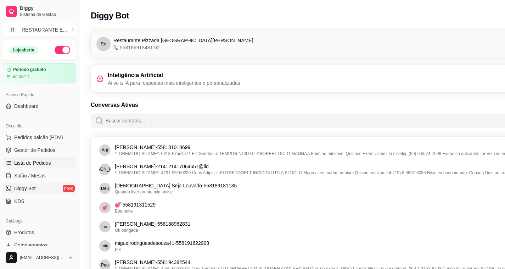
click at [40, 163] on span "Lista de Pedidos" at bounding box center [32, 162] width 37 height 7
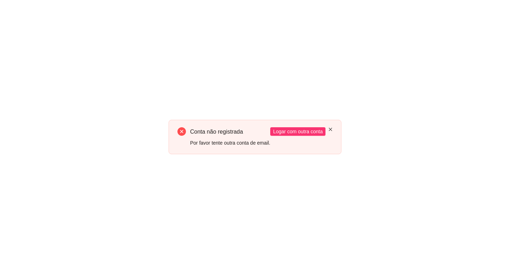
click at [331, 128] on icon "close" at bounding box center [331, 129] width 4 height 4
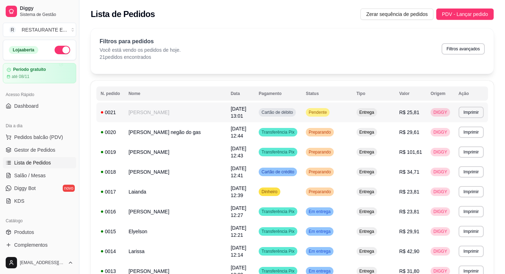
click at [231, 107] on span "15/10/25 às 13:01" at bounding box center [239, 112] width 16 height 13
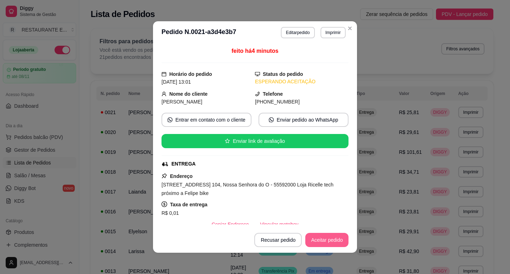
click at [335, 242] on button "Aceitar pedido" at bounding box center [327, 240] width 43 height 14
click at [329, 243] on button "Mover para preparo" at bounding box center [321, 240] width 55 height 14
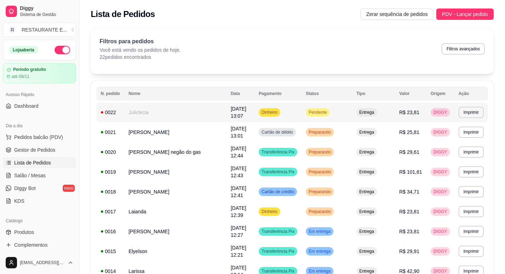
click at [294, 114] on td "Dinheiro" at bounding box center [278, 112] width 47 height 20
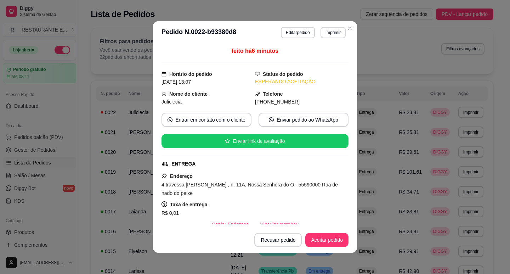
click at [336, 247] on footer "Recusar pedido Aceitar pedido" at bounding box center [255, 240] width 204 height 26
click at [336, 243] on button "Aceitar pedido" at bounding box center [327, 240] width 43 height 14
click at [330, 241] on button "Mover para preparo" at bounding box center [321, 240] width 53 height 14
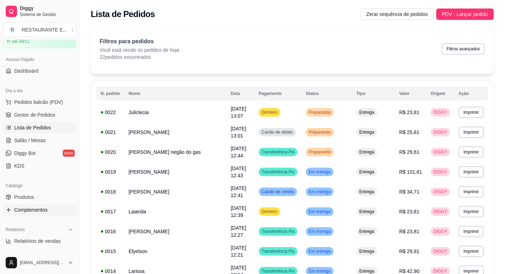
scroll to position [35, 0]
click at [37, 196] on link "Produtos" at bounding box center [39, 196] width 73 height 11
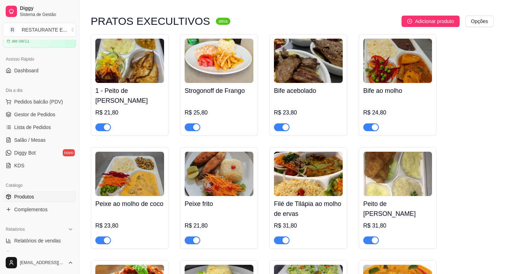
scroll to position [106, 0]
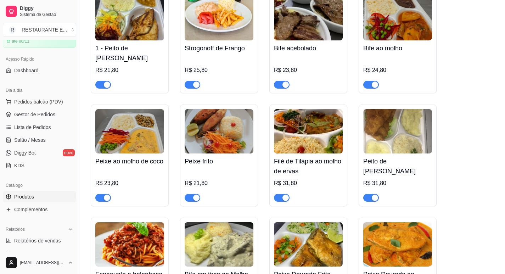
click at [281, 194] on span "button" at bounding box center [282, 198] width 16 height 8
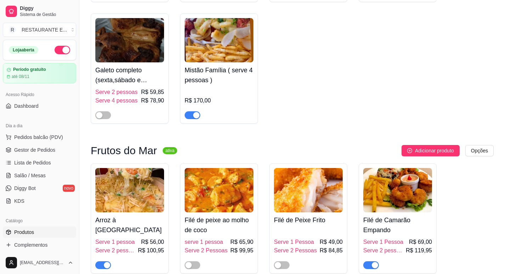
scroll to position [673, 0]
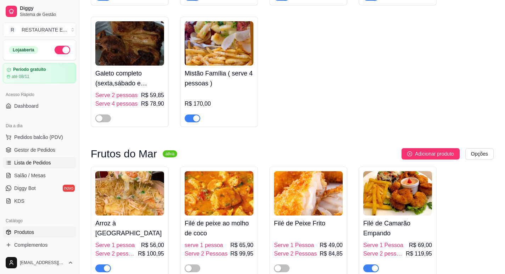
click at [39, 163] on span "Lista de Pedidos" at bounding box center [32, 162] width 37 height 7
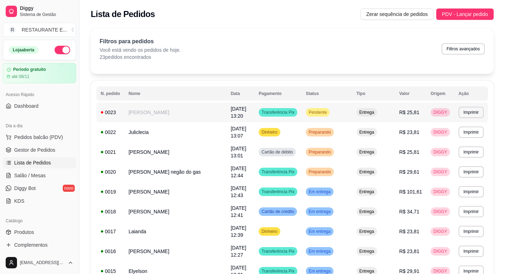
click at [330, 112] on div "Pendente" at bounding box center [318, 112] width 24 height 9
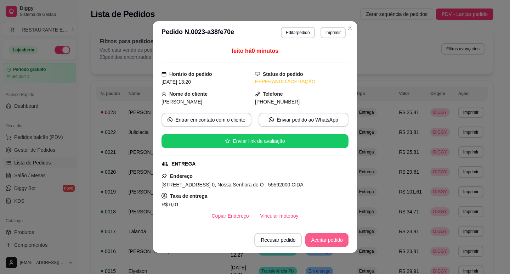
click at [329, 244] on button "Aceitar pedido" at bounding box center [327, 240] width 43 height 14
click at [328, 240] on button "Mover para preparo" at bounding box center [321, 240] width 53 height 14
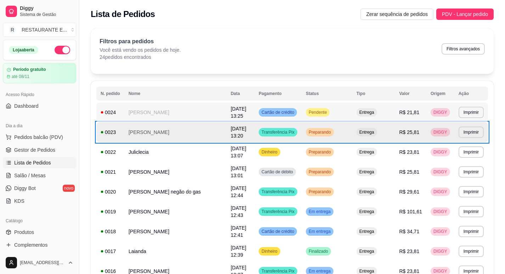
click at [325, 117] on td "Pendente" at bounding box center [327, 112] width 51 height 20
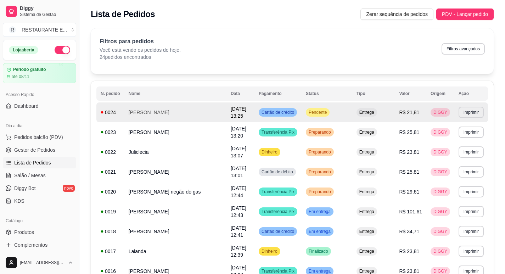
click at [318, 114] on span "Pendente" at bounding box center [317, 113] width 21 height 6
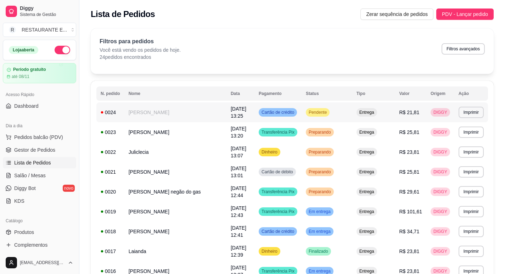
click at [323, 111] on span "Pendente" at bounding box center [317, 113] width 21 height 6
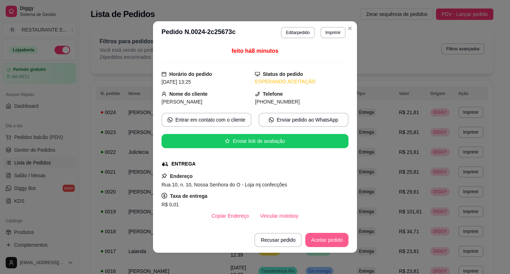
click at [328, 242] on button "Aceitar pedido" at bounding box center [327, 240] width 43 height 14
click at [327, 243] on button "Aceitar pedido" at bounding box center [327, 240] width 43 height 14
click at [318, 239] on button "Mover para preparo" at bounding box center [321, 240] width 53 height 14
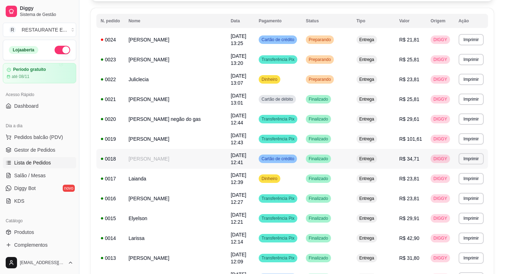
scroll to position [37, 0]
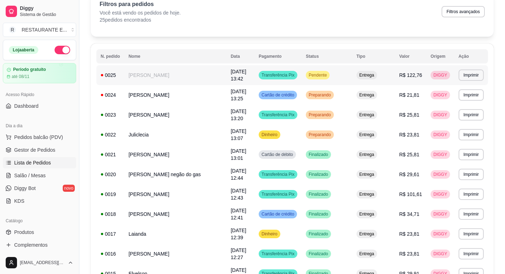
click at [262, 73] on td "Transferência Pix" at bounding box center [278, 75] width 47 height 20
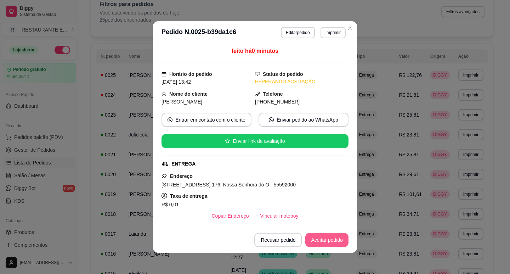
click at [332, 239] on button "Aceitar pedido" at bounding box center [327, 240] width 43 height 14
click at [325, 242] on button "Mover para preparo" at bounding box center [321, 240] width 53 height 14
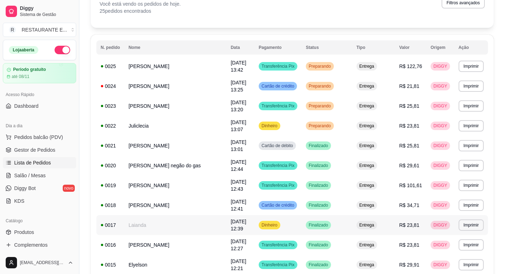
scroll to position [0, 0]
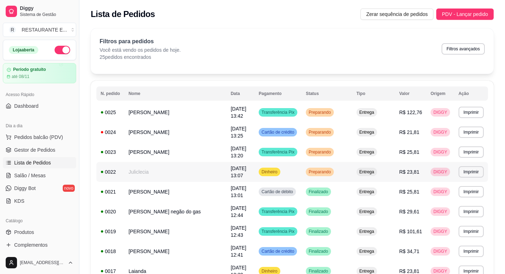
click at [178, 174] on td "Juliclecia" at bounding box center [175, 172] width 102 height 20
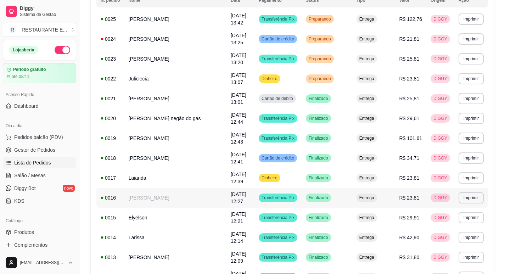
scroll to position [22, 0]
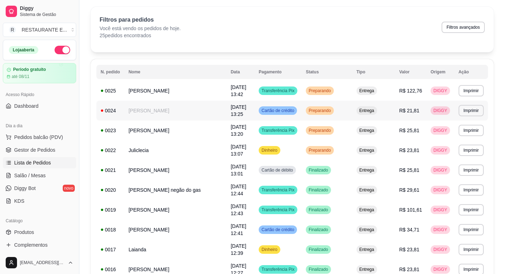
click at [156, 113] on td "Dani" at bounding box center [175, 111] width 102 height 20
click at [183, 95] on td "[PERSON_NAME]" at bounding box center [175, 91] width 102 height 20
click at [279, 152] on span "Dinheiro" at bounding box center [269, 150] width 19 height 6
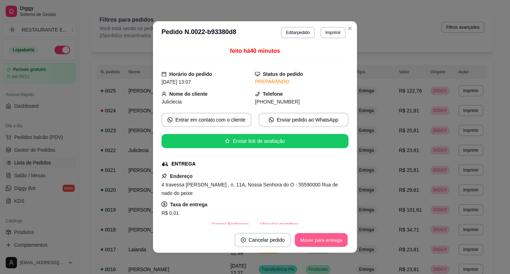
click at [329, 241] on button "Mover para entrega" at bounding box center [321, 240] width 53 height 14
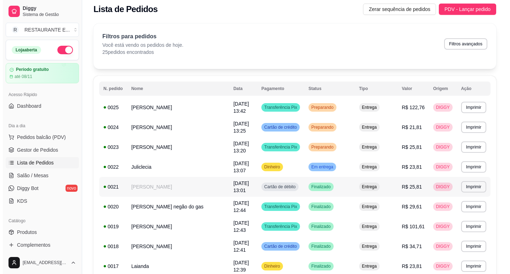
scroll to position [0, 0]
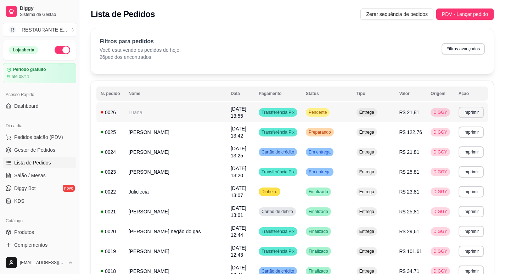
click at [302, 112] on td "Transferência Pix" at bounding box center [278, 112] width 47 height 20
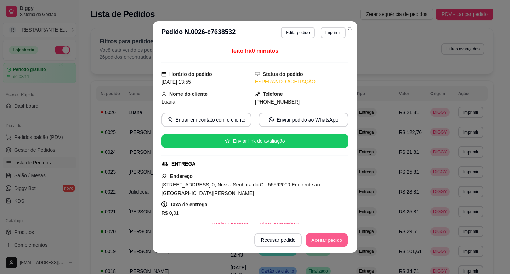
click at [329, 240] on button "Aceitar pedido" at bounding box center [327, 240] width 42 height 14
click at [329, 241] on button "Mover para preparo" at bounding box center [321, 240] width 55 height 14
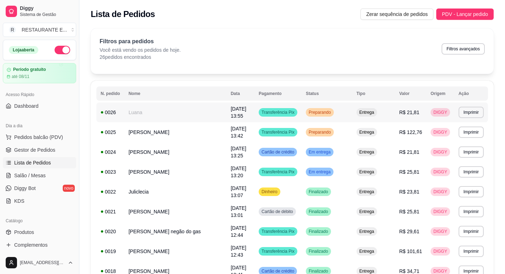
click at [206, 108] on td "Luana" at bounding box center [175, 112] width 102 height 20
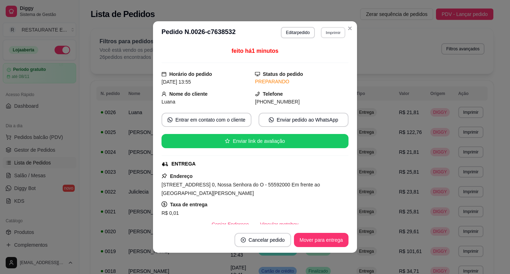
click at [335, 32] on button "Imprimir" at bounding box center [333, 32] width 24 height 11
click at [323, 57] on button "IMPRESSORA" at bounding box center [317, 57] width 51 height 11
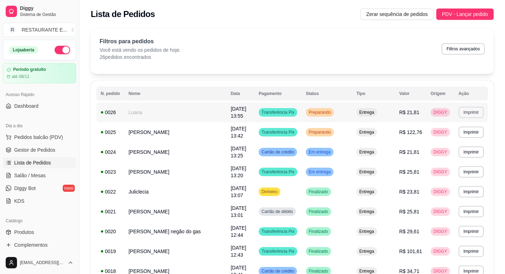
click at [469, 112] on button "Imprimir" at bounding box center [471, 112] width 25 height 11
click at [184, 110] on td "Luana" at bounding box center [175, 112] width 102 height 20
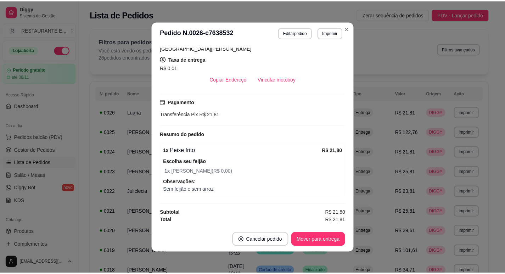
scroll to position [1, 0]
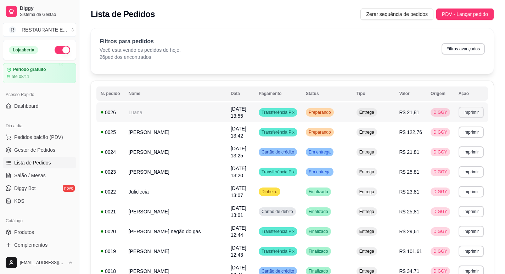
click at [469, 113] on button "Imprimir" at bounding box center [471, 112] width 25 height 11
click at [476, 150] on button "IMPRESSORA" at bounding box center [459, 151] width 50 height 11
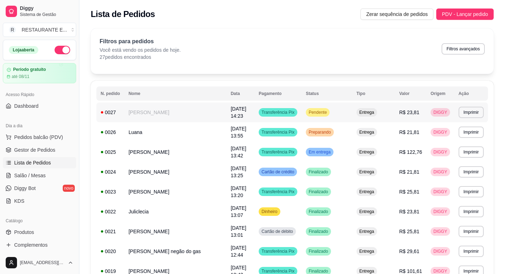
click at [321, 112] on span "Pendente" at bounding box center [317, 113] width 21 height 6
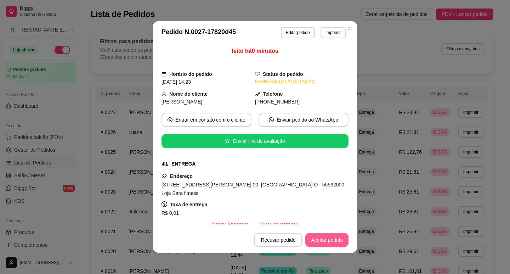
click at [332, 238] on button "Aceitar pedido" at bounding box center [327, 240] width 43 height 14
click at [324, 241] on button "Mover para preparo" at bounding box center [321, 240] width 55 height 14
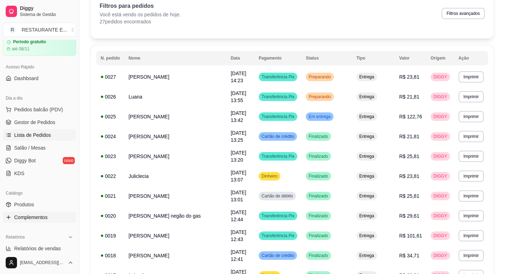
scroll to position [35, 0]
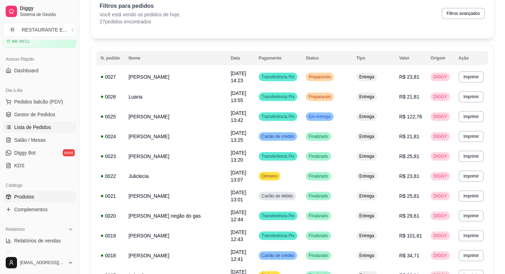
click at [37, 199] on link "Produtos" at bounding box center [39, 196] width 73 height 11
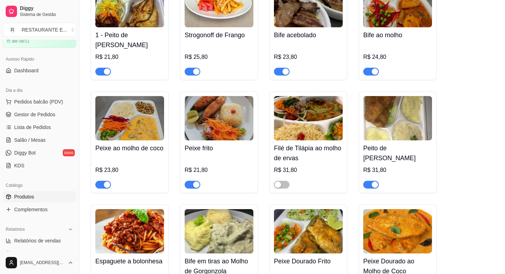
scroll to position [142, 0]
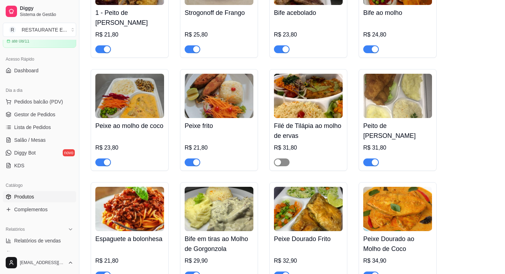
click at [282, 158] on span "button" at bounding box center [282, 162] width 16 height 8
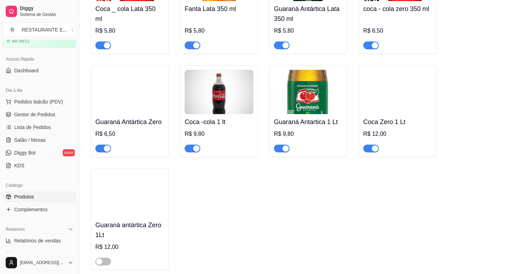
scroll to position [2978, 0]
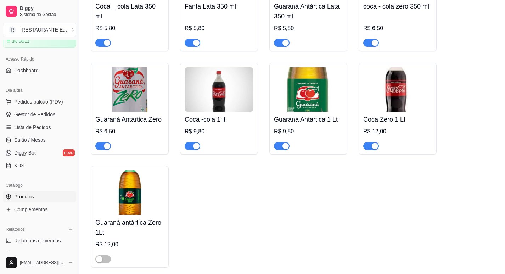
click at [371, 142] on button "button" at bounding box center [371, 146] width 16 height 8
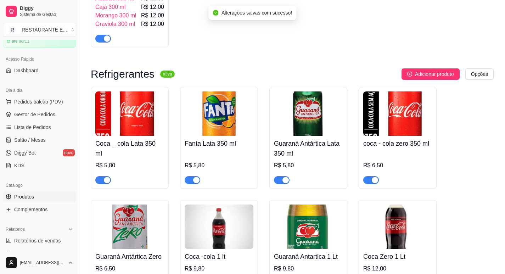
scroll to position [2836, 0]
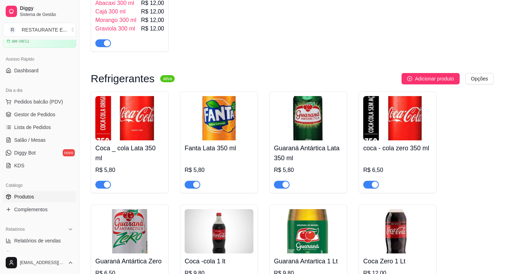
click at [196, 181] on div "button" at bounding box center [196, 184] width 6 height 6
click at [372, 181] on div "button" at bounding box center [375, 184] width 6 height 6
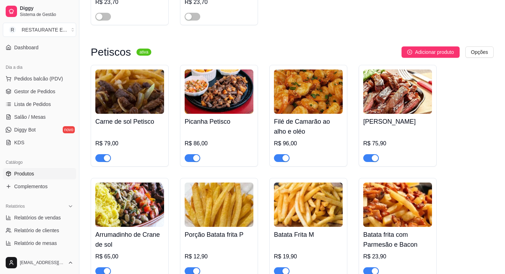
scroll to position [71, 0]
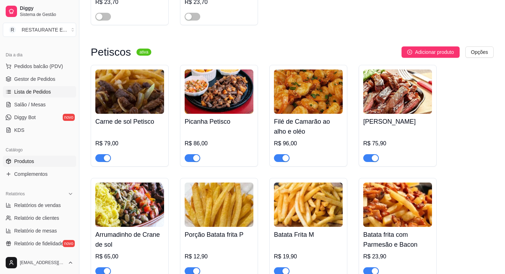
click at [45, 91] on span "Lista de Pedidos" at bounding box center [32, 91] width 37 height 7
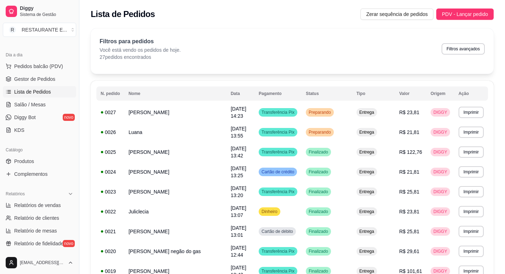
click at [236, 38] on div "Filtros para pedidos Você está vendo os pedidos de hoje. 27 pedidos encontrados…" at bounding box center [292, 48] width 385 height 23
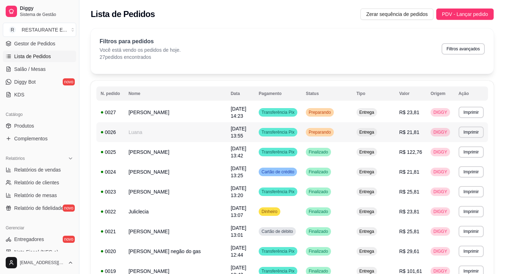
click at [203, 133] on td "Luana" at bounding box center [175, 132] width 102 height 20
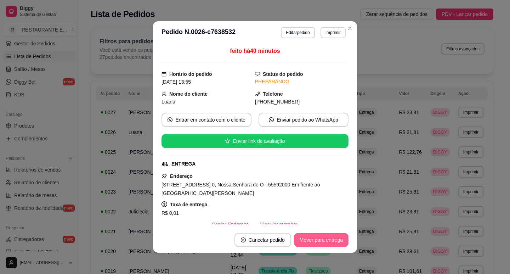
click at [322, 243] on button "Mover para entrega" at bounding box center [321, 240] width 55 height 14
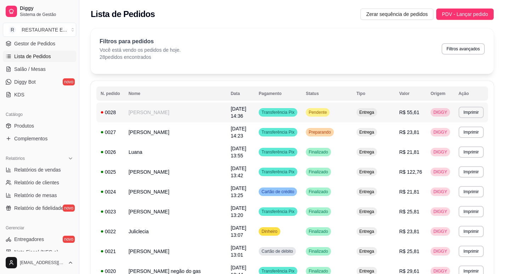
click at [314, 110] on span "Pendente" at bounding box center [317, 113] width 21 height 6
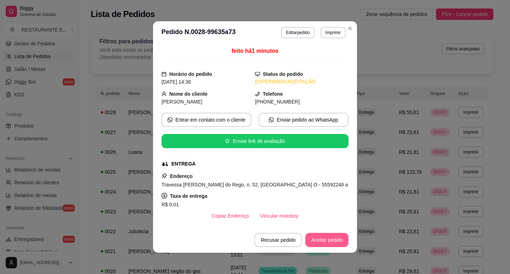
click at [313, 243] on button "Aceitar pedido" at bounding box center [327, 240] width 43 height 14
click at [324, 240] on button "Mover para preparo" at bounding box center [321, 240] width 53 height 14
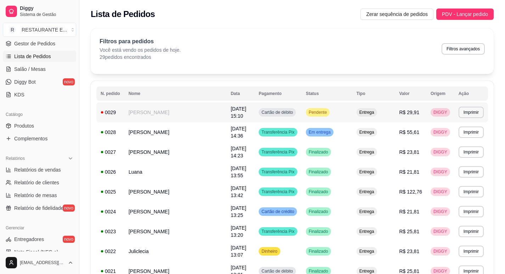
click at [333, 113] on td "Pendente" at bounding box center [327, 112] width 51 height 20
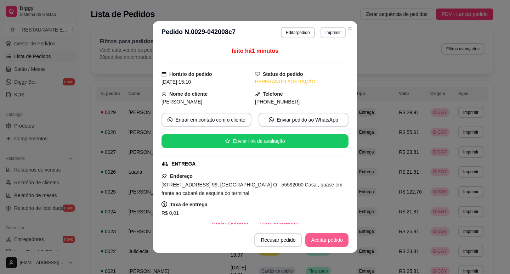
click at [318, 242] on button "Aceitar pedido" at bounding box center [327, 240] width 43 height 14
click at [324, 243] on button "Mover para preparo" at bounding box center [321, 240] width 53 height 14
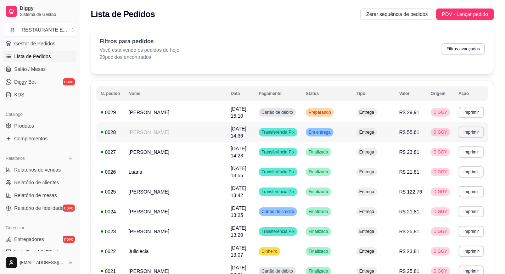
click at [237, 132] on span "15/10/25 às 14:36" at bounding box center [239, 132] width 16 height 13
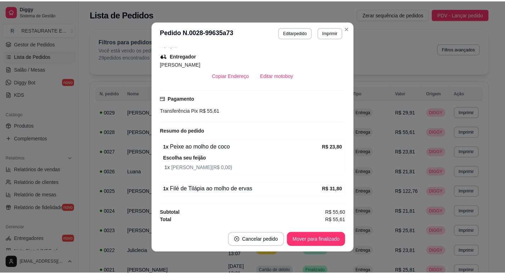
scroll to position [1, 0]
